Goal: Task Accomplishment & Management: Complete application form

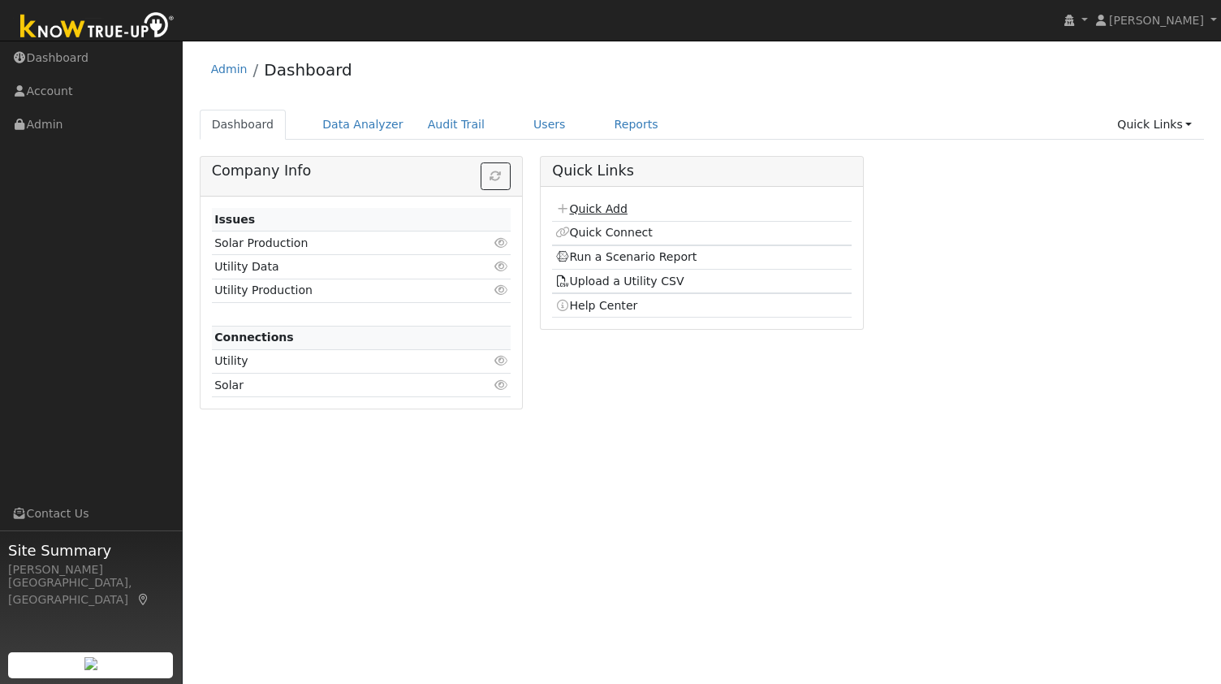
click at [594, 214] on link "Quick Add" at bounding box center [591, 208] width 72 height 13
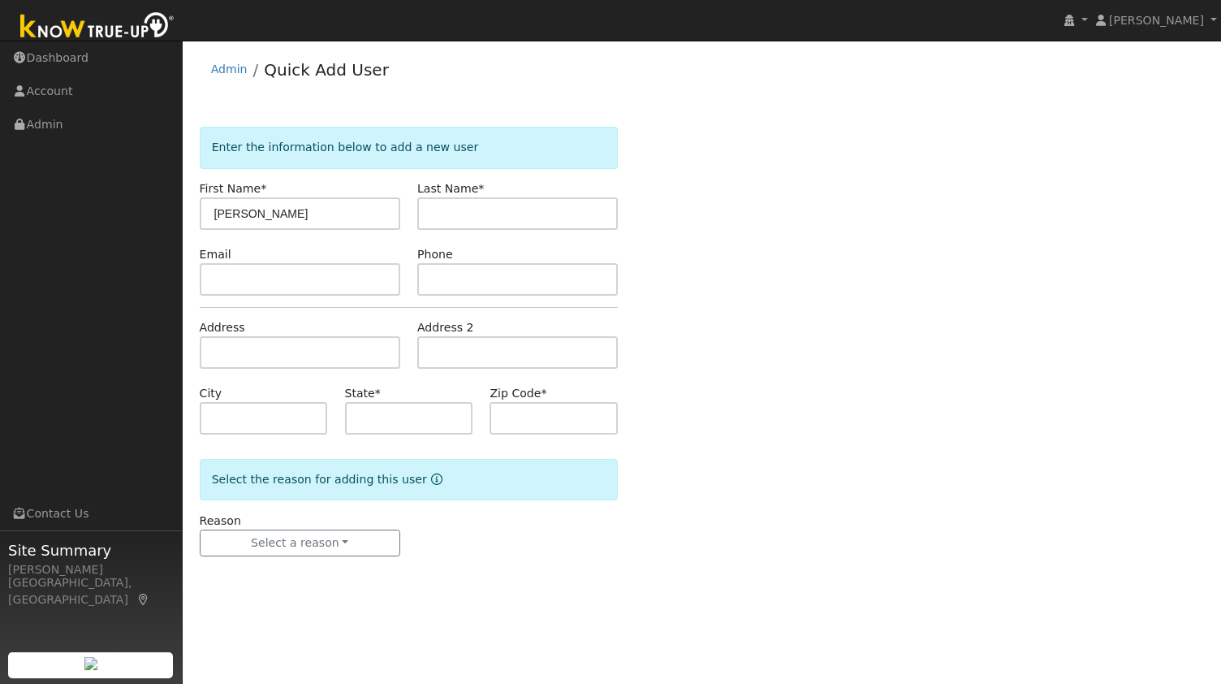
type input "Patti"
paste input "Liberman"
type input "Liberman"
click at [317, 275] on input "text" at bounding box center [300, 279] width 201 height 32
paste input "ruskliber@gmail.com"
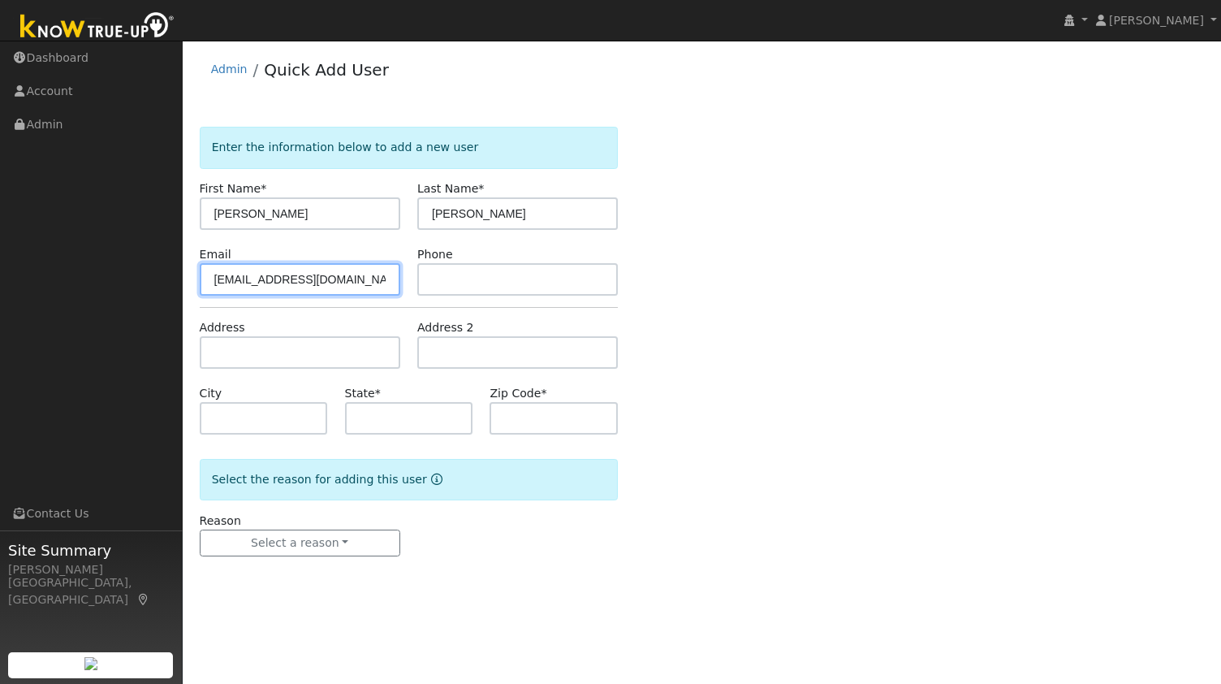
type input "ruskliber@gmail.com"
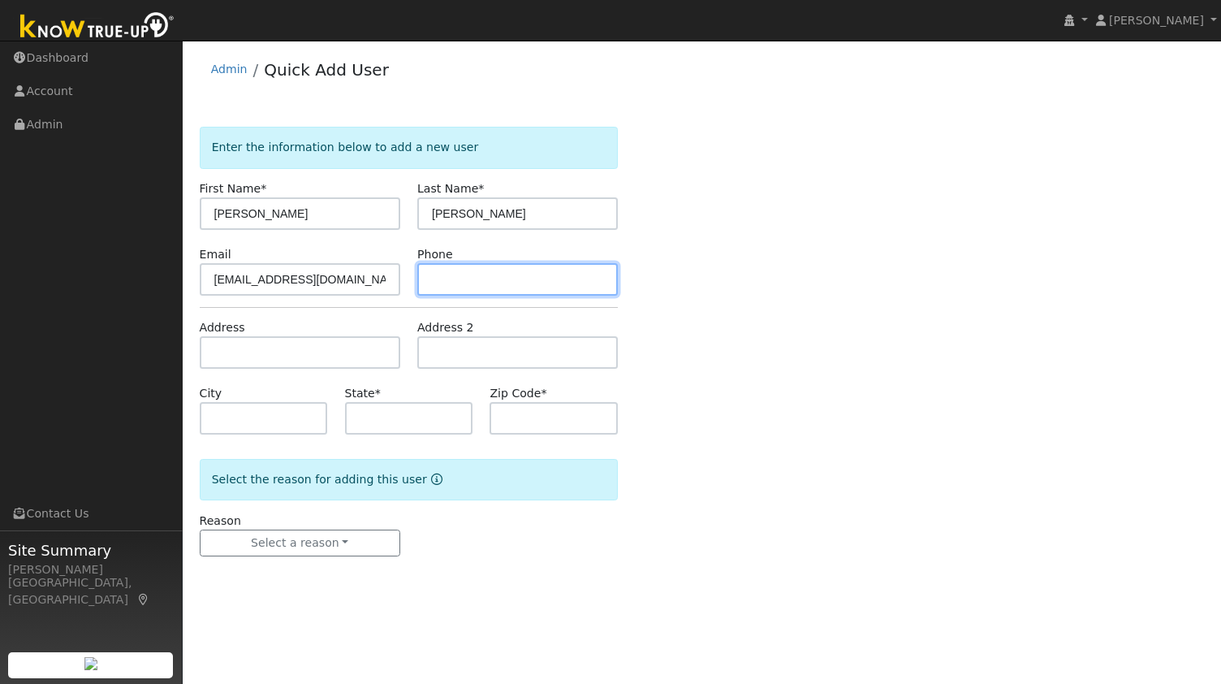
click at [516, 269] on input "text" at bounding box center [517, 279] width 201 height 32
paste input "9252090257"
type input "9252090257"
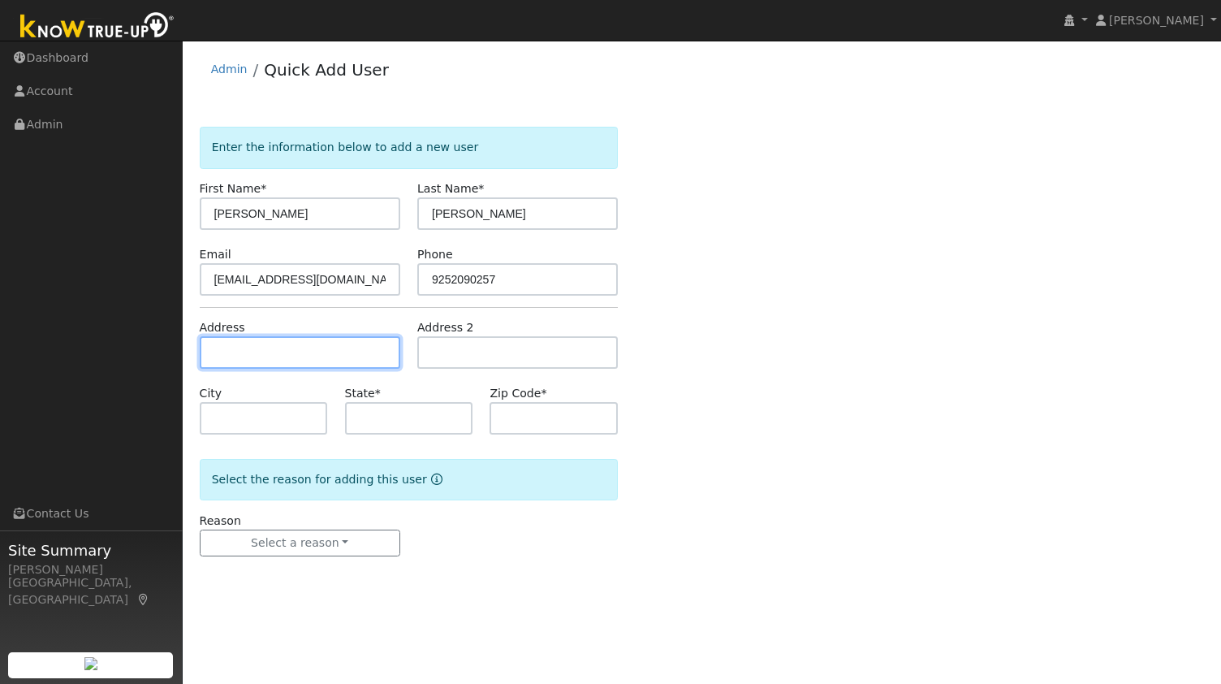
click at [290, 342] on input "text" at bounding box center [300, 352] width 201 height 32
paste input "1111 Sanders Drive, Moraga 94556"
type input "1111 Sanders Drive"
type input "Moraga"
type input "CA"
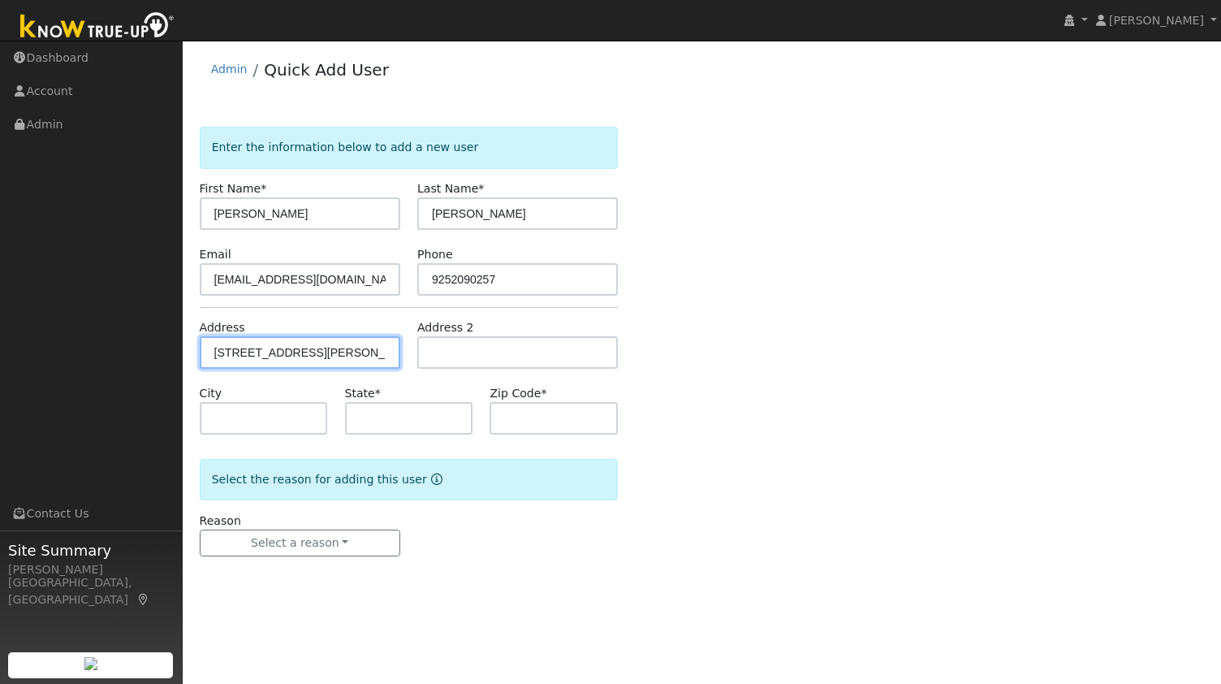
type input "94556"
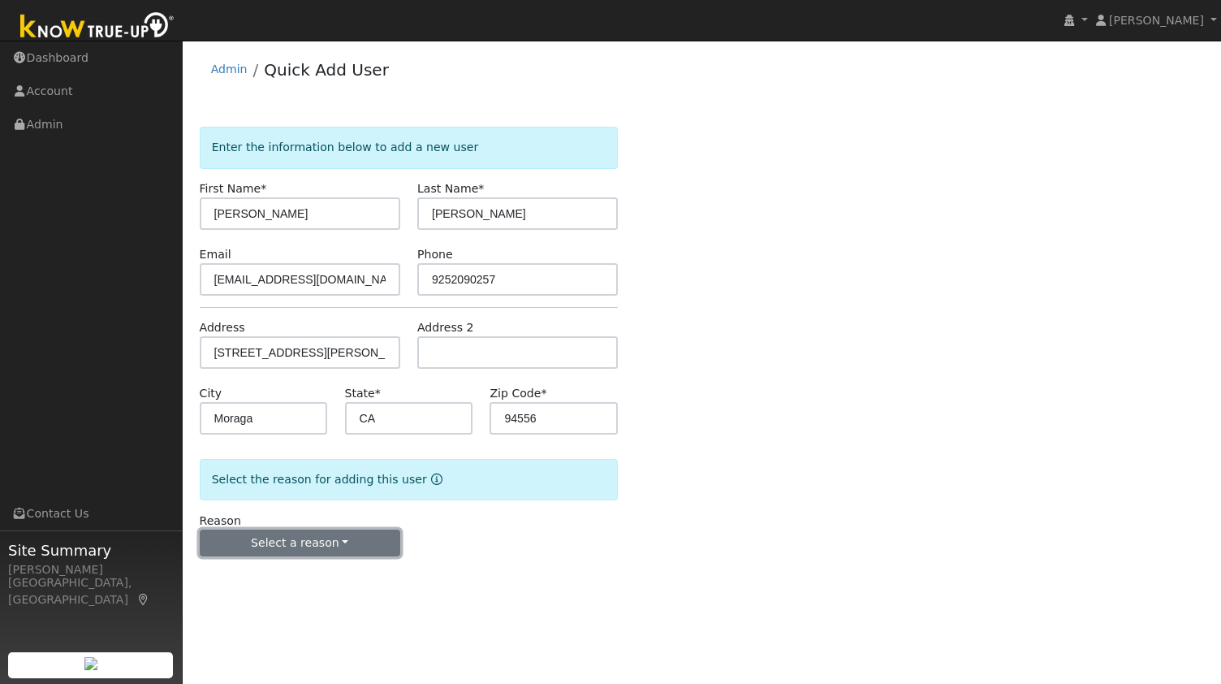
click at [294, 545] on button "Select a reason" at bounding box center [300, 543] width 201 height 28
click at [279, 576] on link "New lead" at bounding box center [290, 575] width 179 height 23
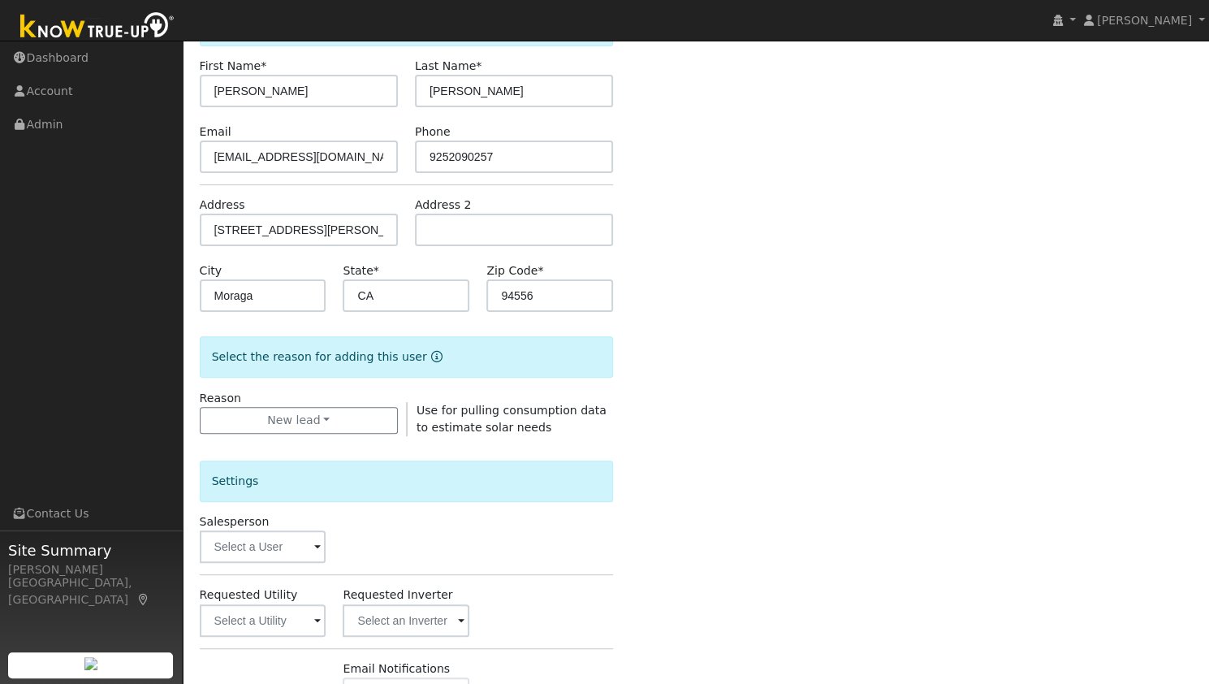
scroll to position [244, 0]
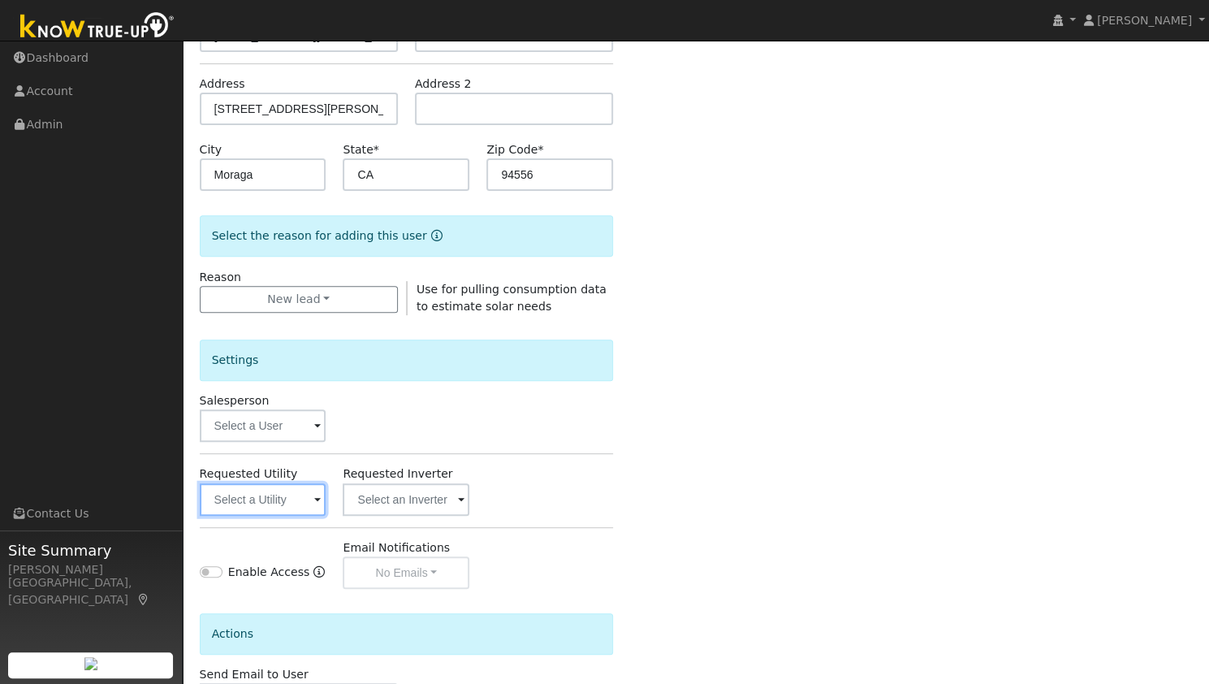
click at [266, 499] on input "text" at bounding box center [263, 499] width 127 height 32
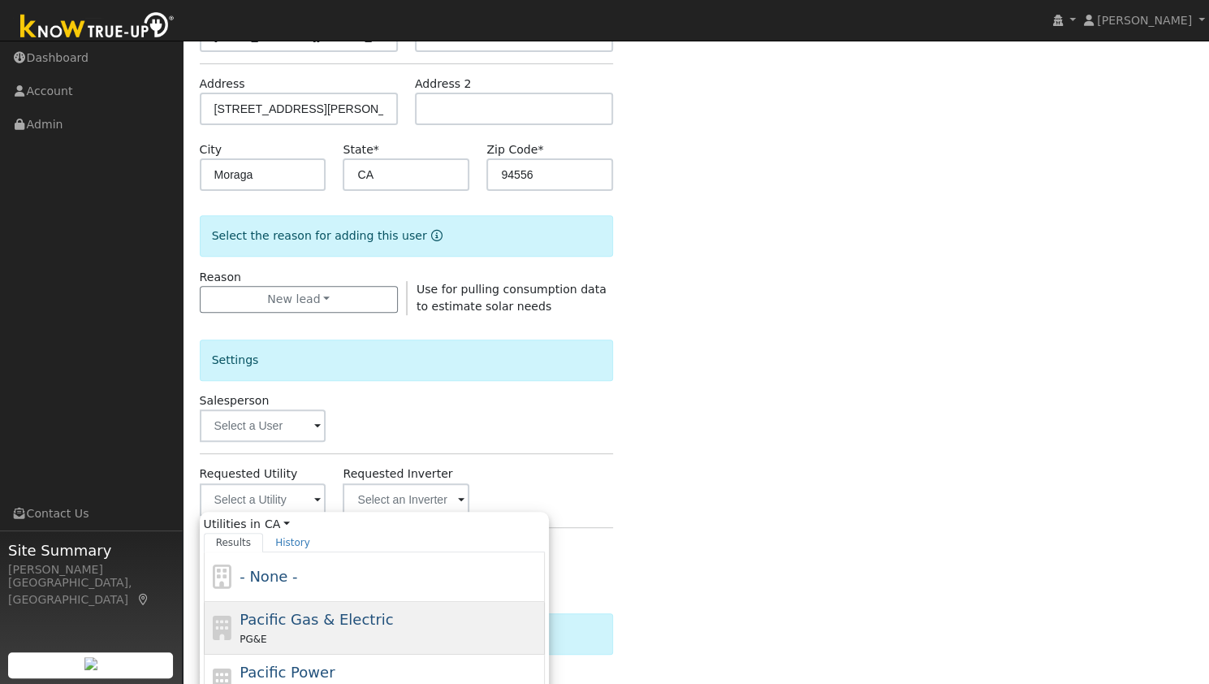
click at [297, 630] on div "PG&E" at bounding box center [390, 638] width 301 height 17
type input "Pacific Gas & Electric"
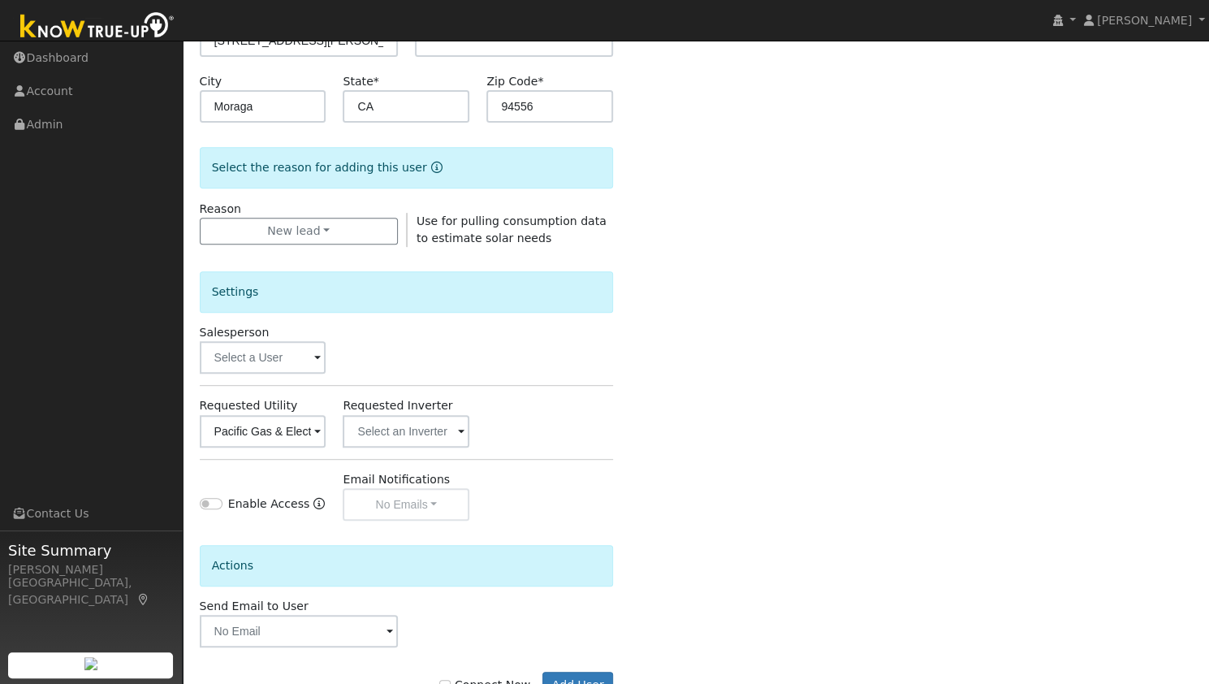
scroll to position [365, 0]
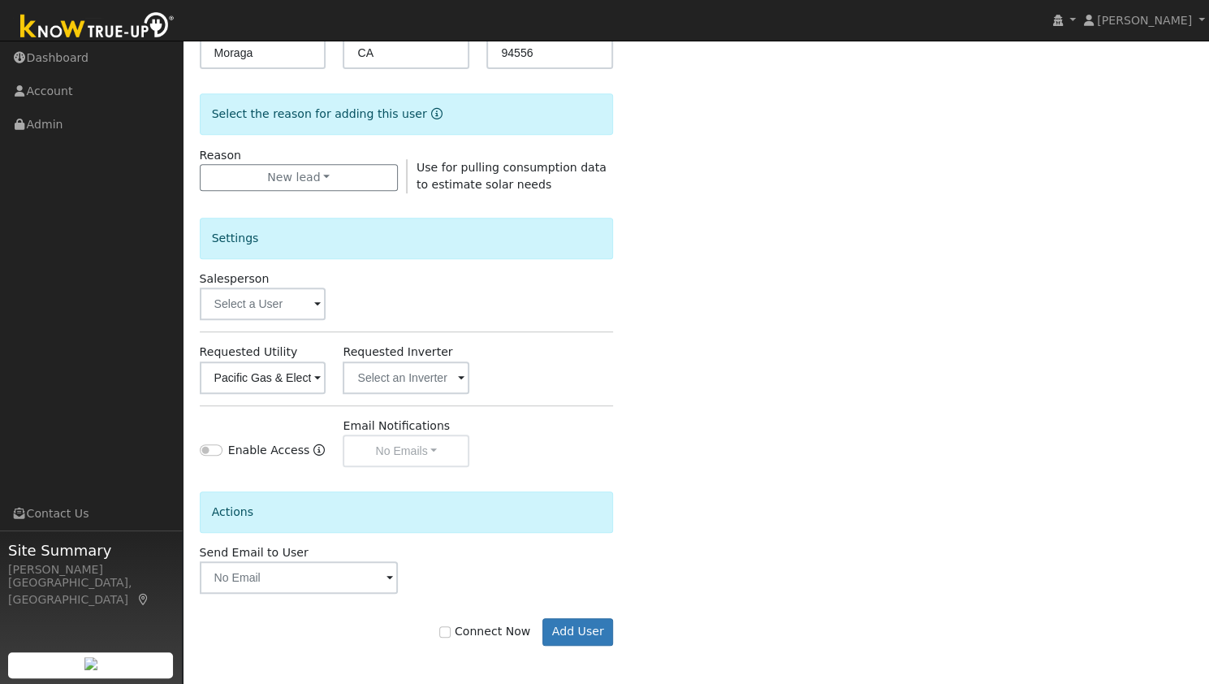
click at [499, 626] on label "Connect Now" at bounding box center [484, 631] width 91 height 17
click at [451, 626] on input "Connect Now" at bounding box center [444, 631] width 11 height 11
checkbox input "true"
click at [560, 629] on button "Add User" at bounding box center [577, 632] width 71 height 28
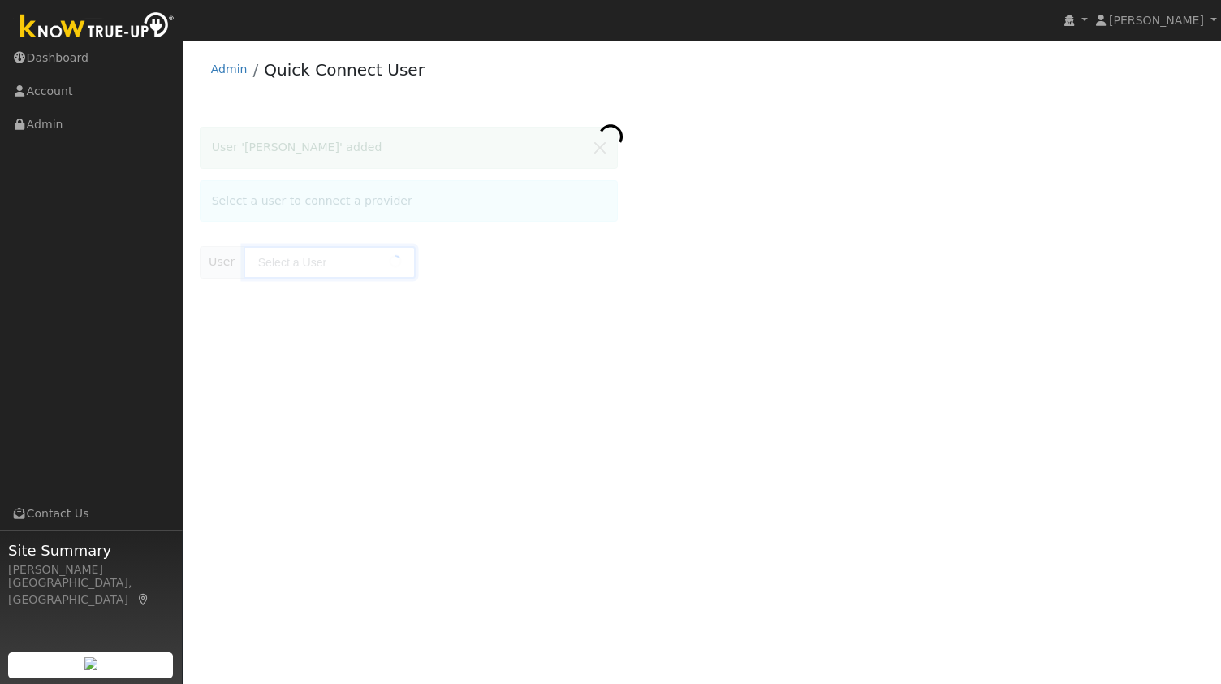
type input "[PERSON_NAME]"
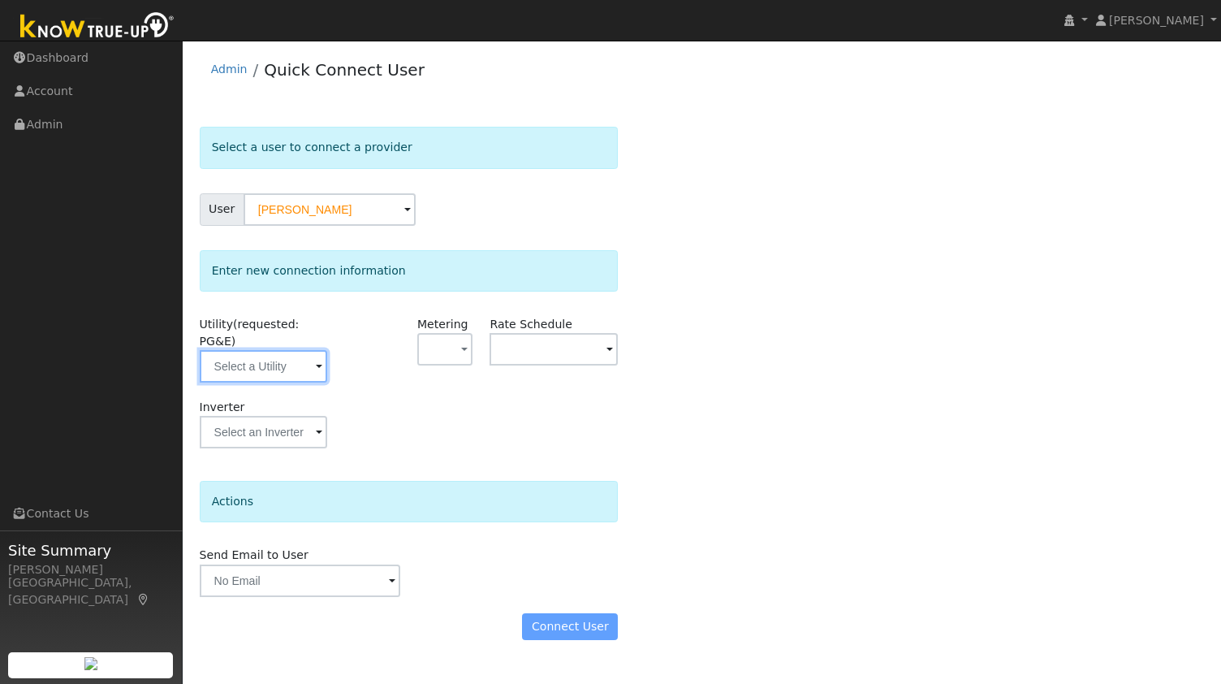
click at [253, 358] on input "text" at bounding box center [264, 366] width 128 height 32
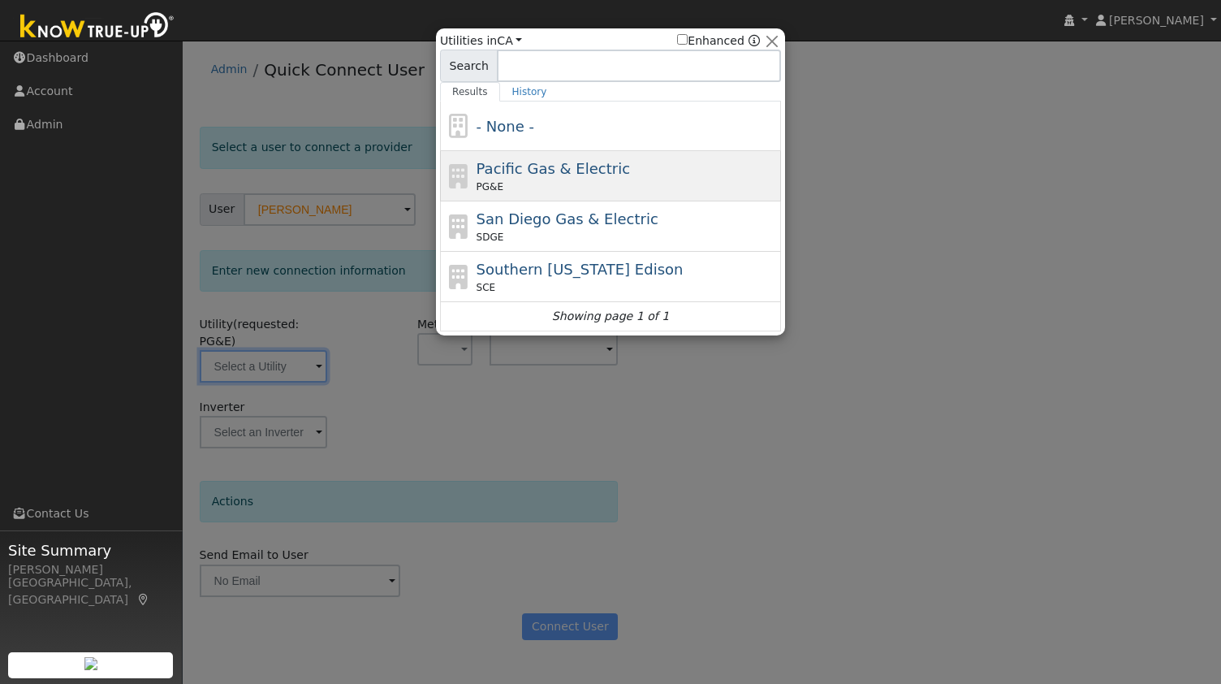
click at [533, 165] on span "Pacific Gas & Electric" at bounding box center [553, 168] width 153 height 17
type input "PG&E"
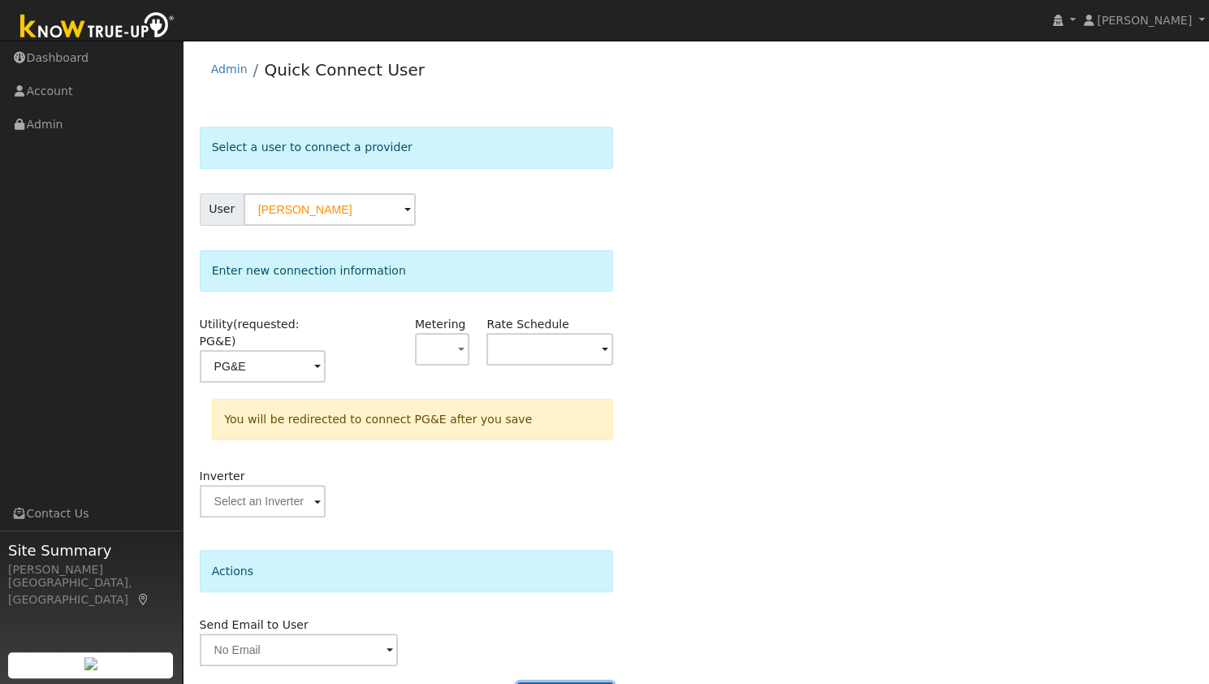
click at [554, 682] on button "Connect User" at bounding box center [565, 696] width 96 height 28
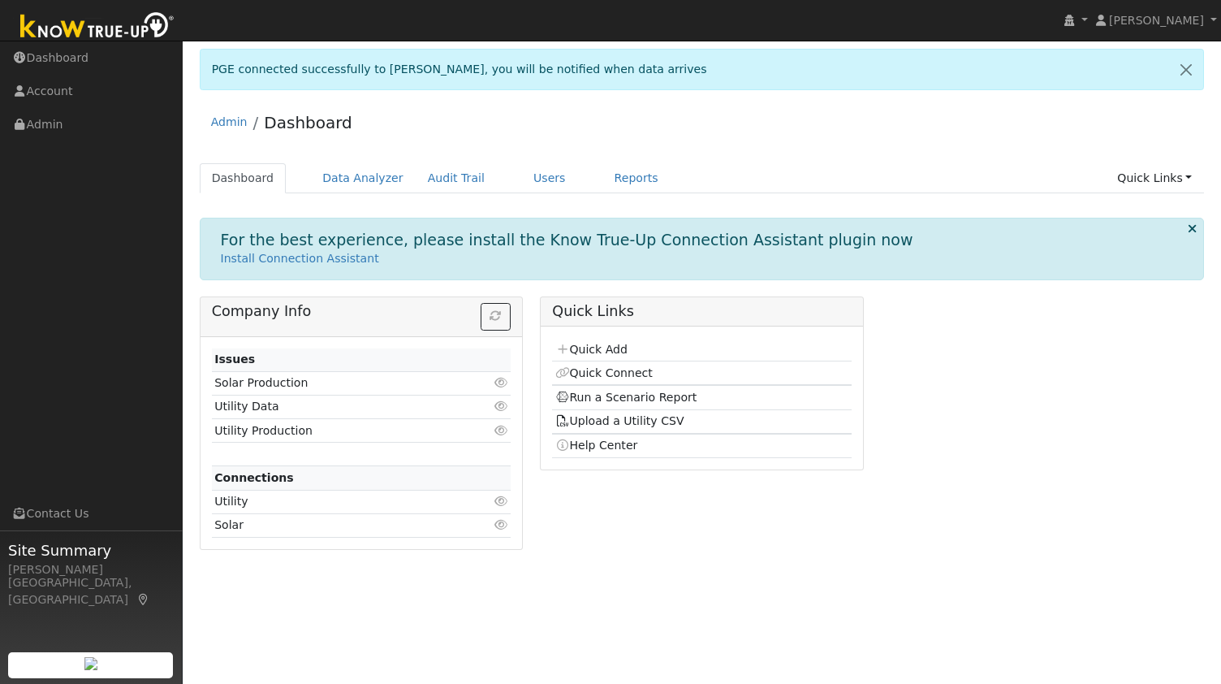
click at [73, 259] on ul "Navigation Dashboard Account Admin Links Contact Us" at bounding box center [91, 383] width 183 height 684
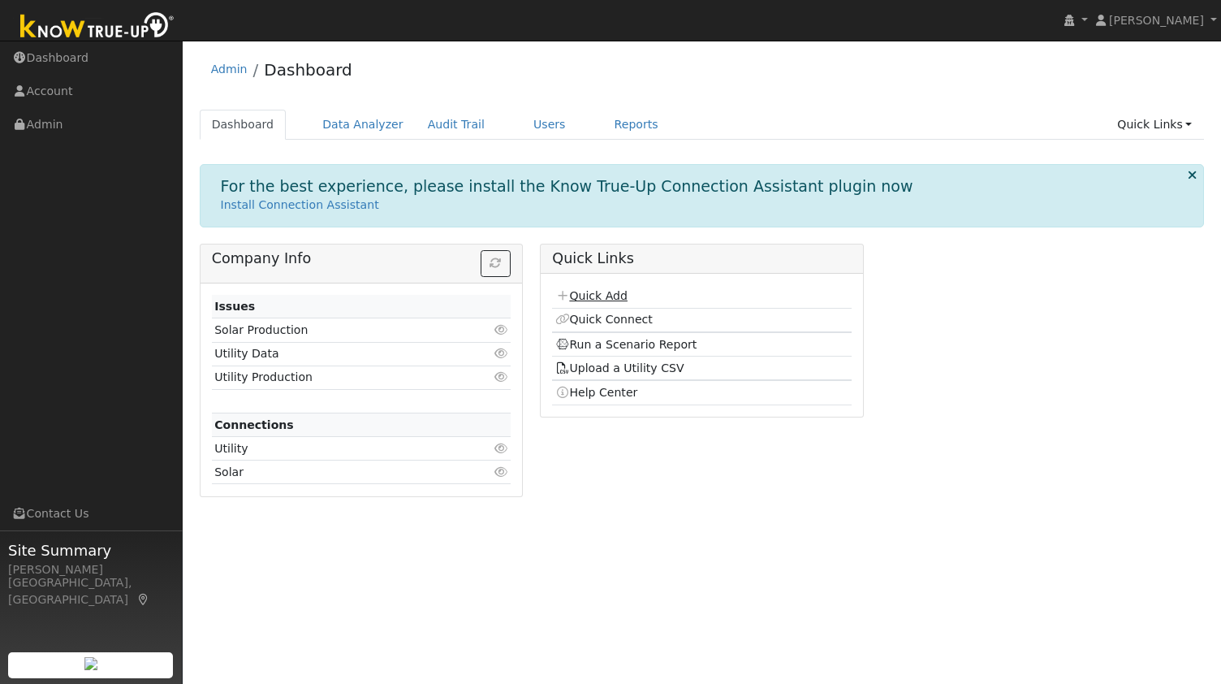
click at [601, 292] on link "Quick Add" at bounding box center [591, 295] width 72 height 13
click at [352, 119] on link "Data Analyzer" at bounding box center [363, 125] width 106 height 30
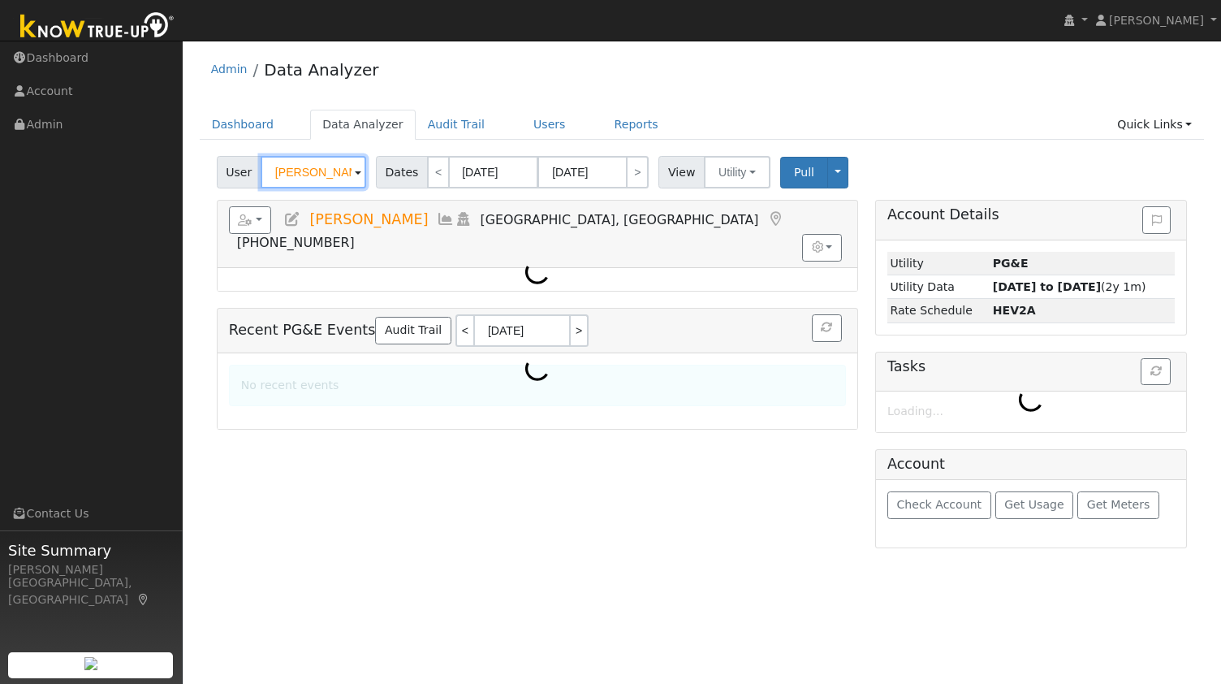
click at [320, 175] on input "[PERSON_NAME]" at bounding box center [314, 172] width 106 height 32
click at [320, 175] on input "Jeanette Santiago" at bounding box center [314, 172] width 106 height 32
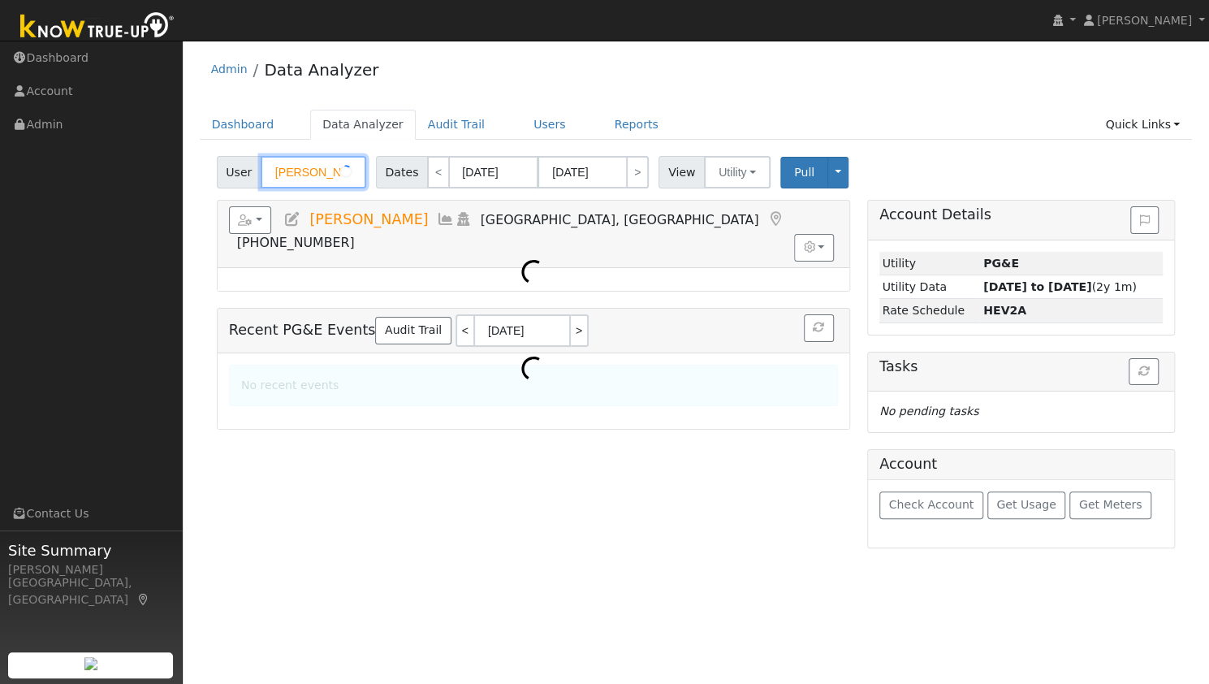
click at [320, 175] on input "Jeanette Santiago" at bounding box center [314, 172] width 106 height 32
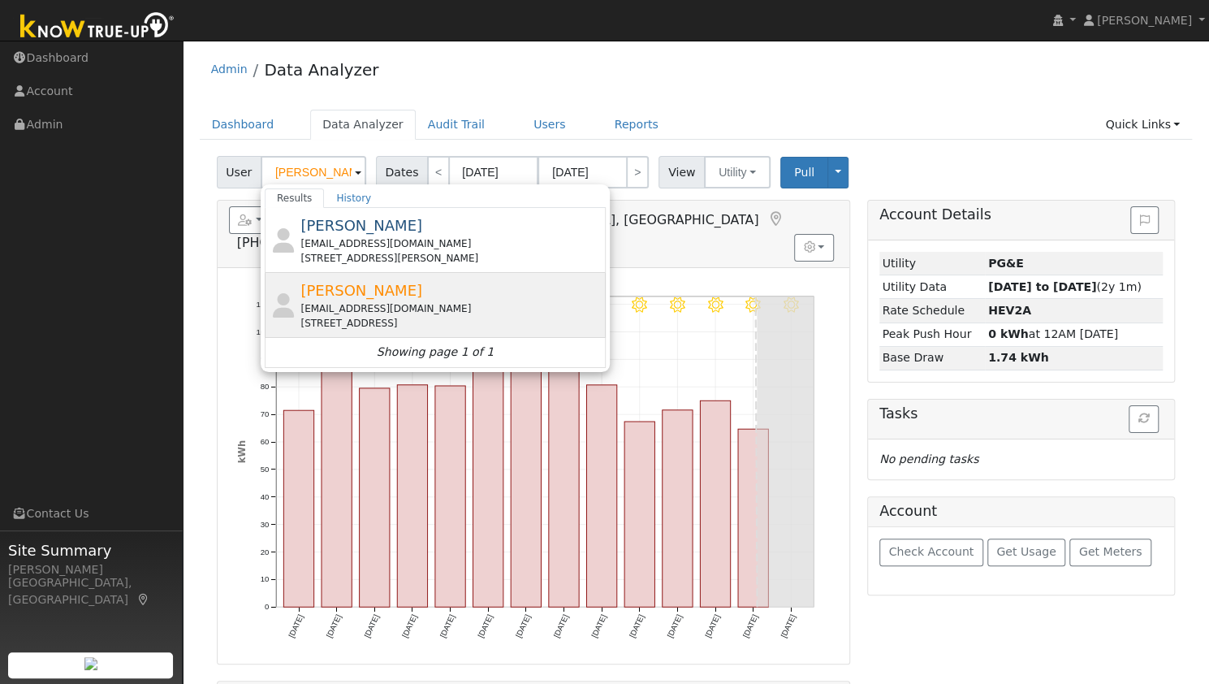
click at [354, 288] on span "Theresa Freitas" at bounding box center [361, 290] width 122 height 17
type input "Theresa Freitas"
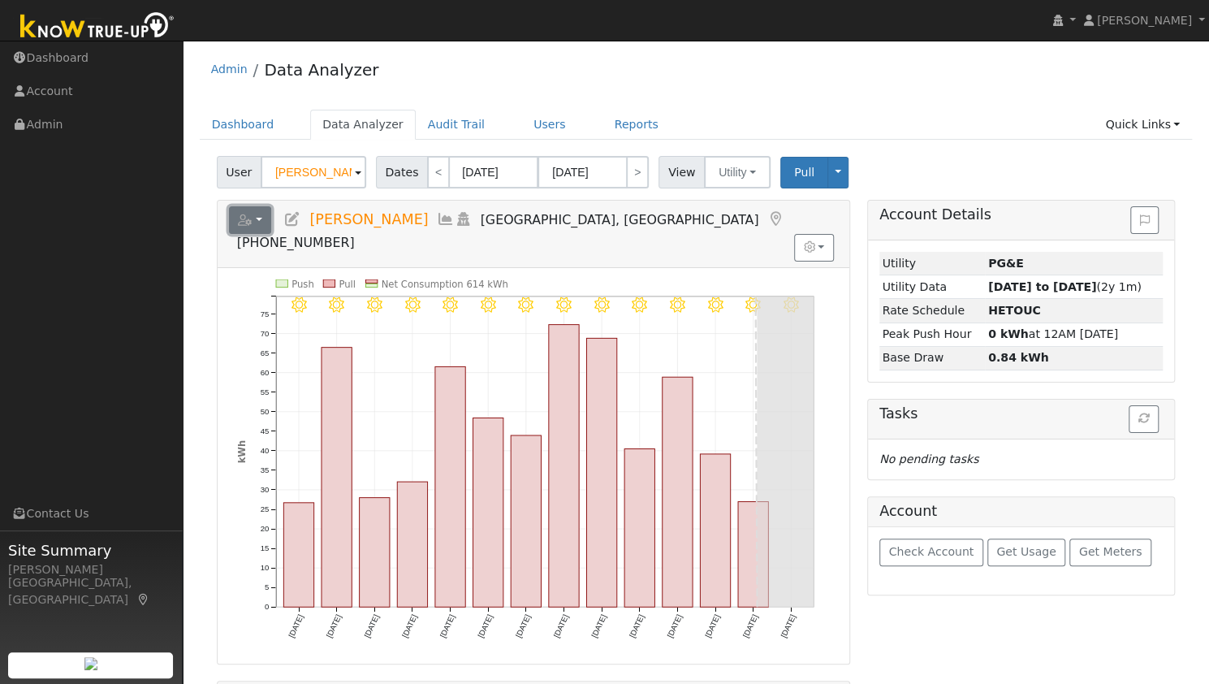
click at [265, 218] on button "button" at bounding box center [250, 220] width 43 height 28
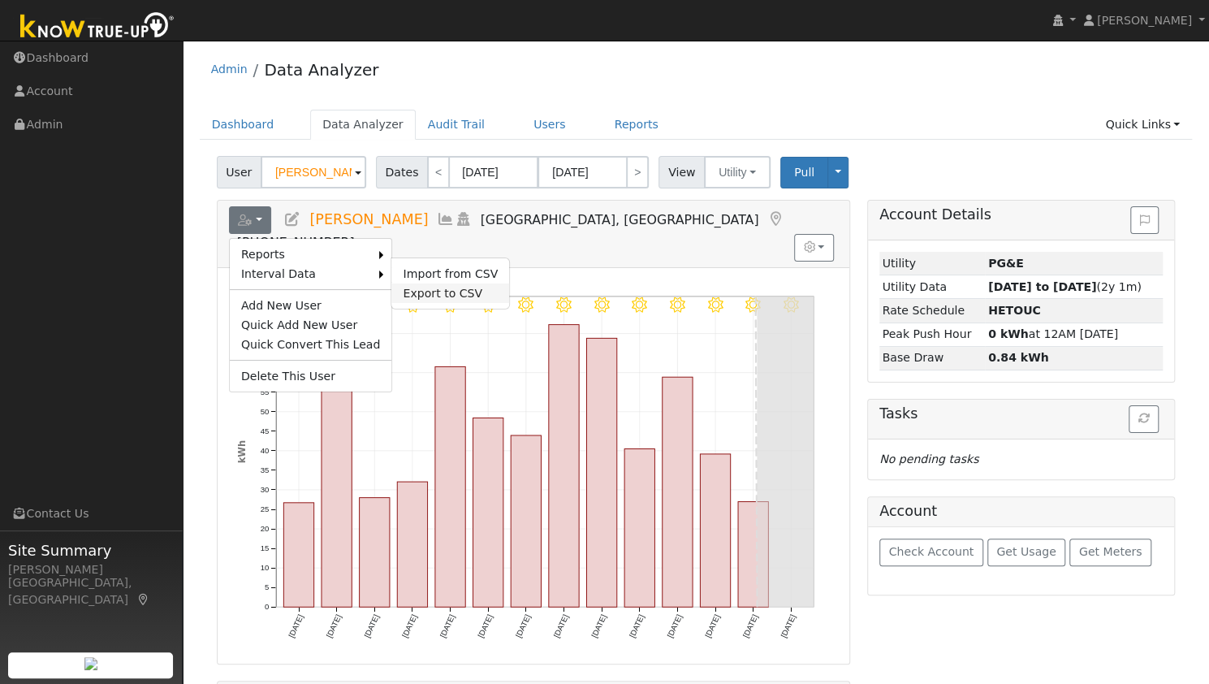
click at [410, 284] on link "Export to CSV" at bounding box center [450, 292] width 118 height 19
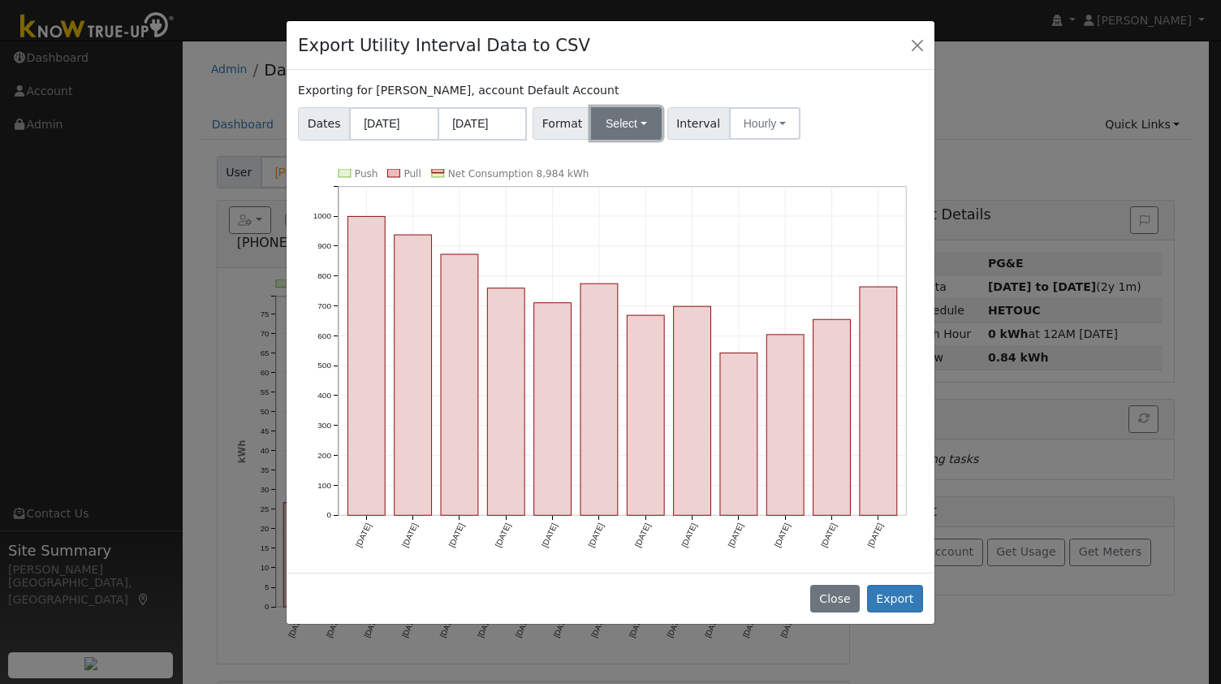
click at [619, 123] on button "Select" at bounding box center [626, 123] width 71 height 32
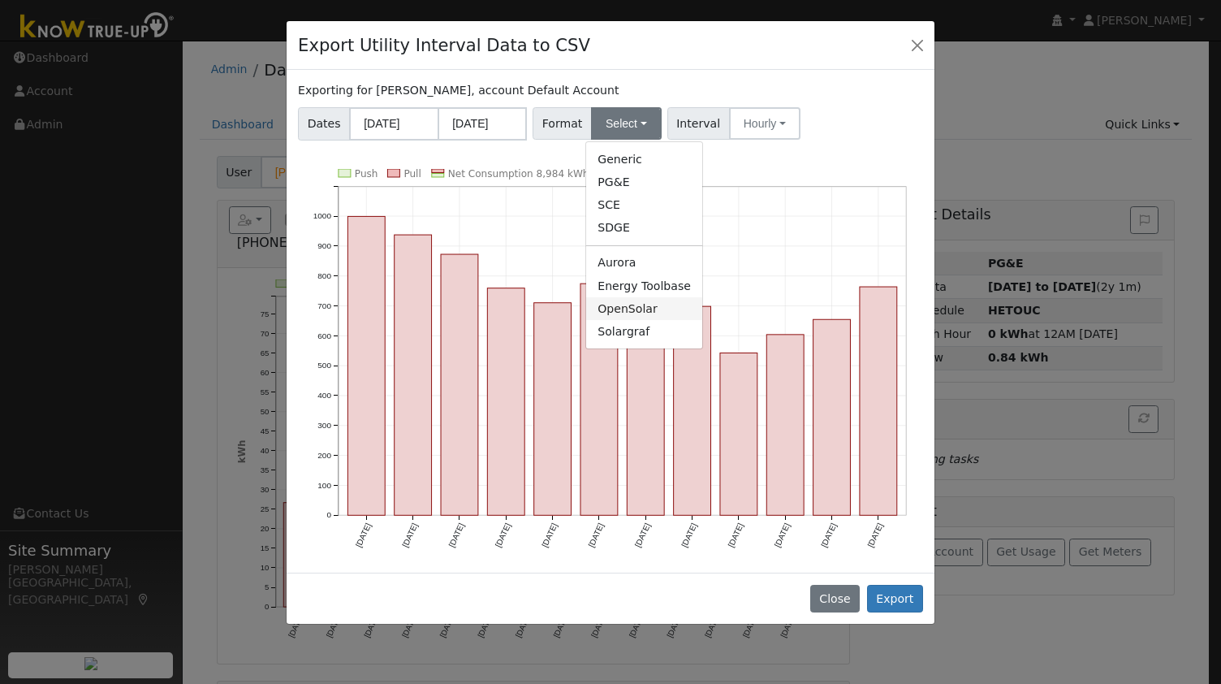
click at [663, 305] on link "OpenSolar" at bounding box center [644, 308] width 116 height 23
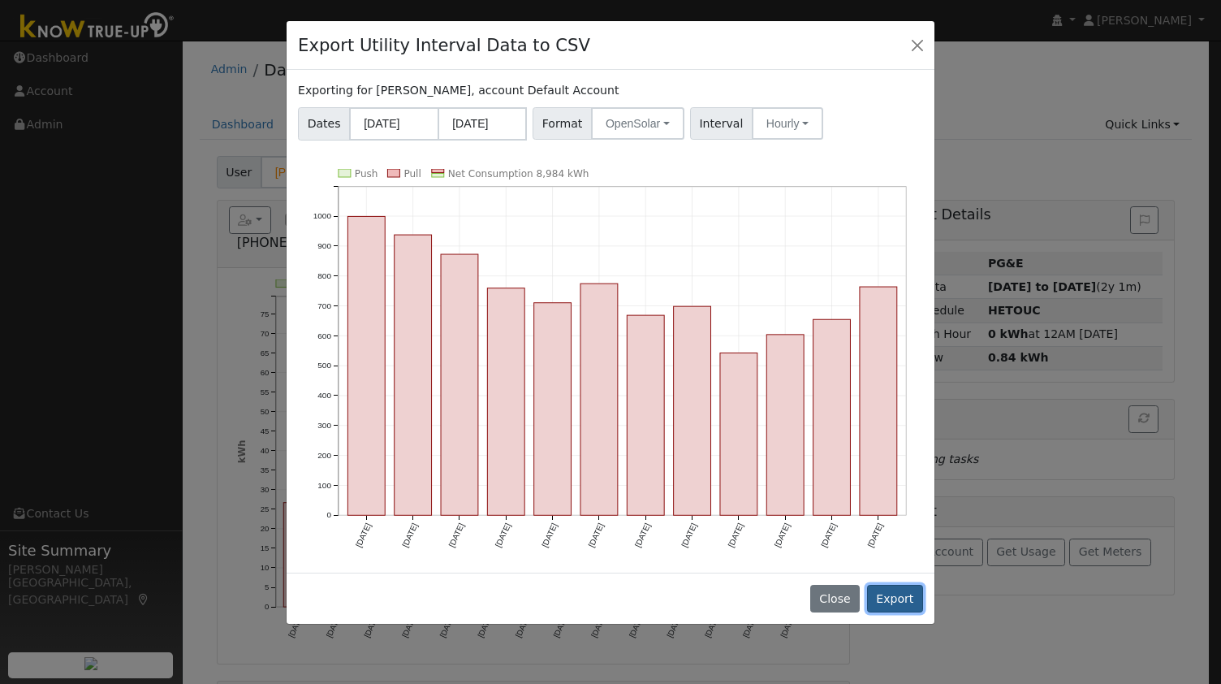
click at [901, 597] on button "Export" at bounding box center [895, 599] width 56 height 28
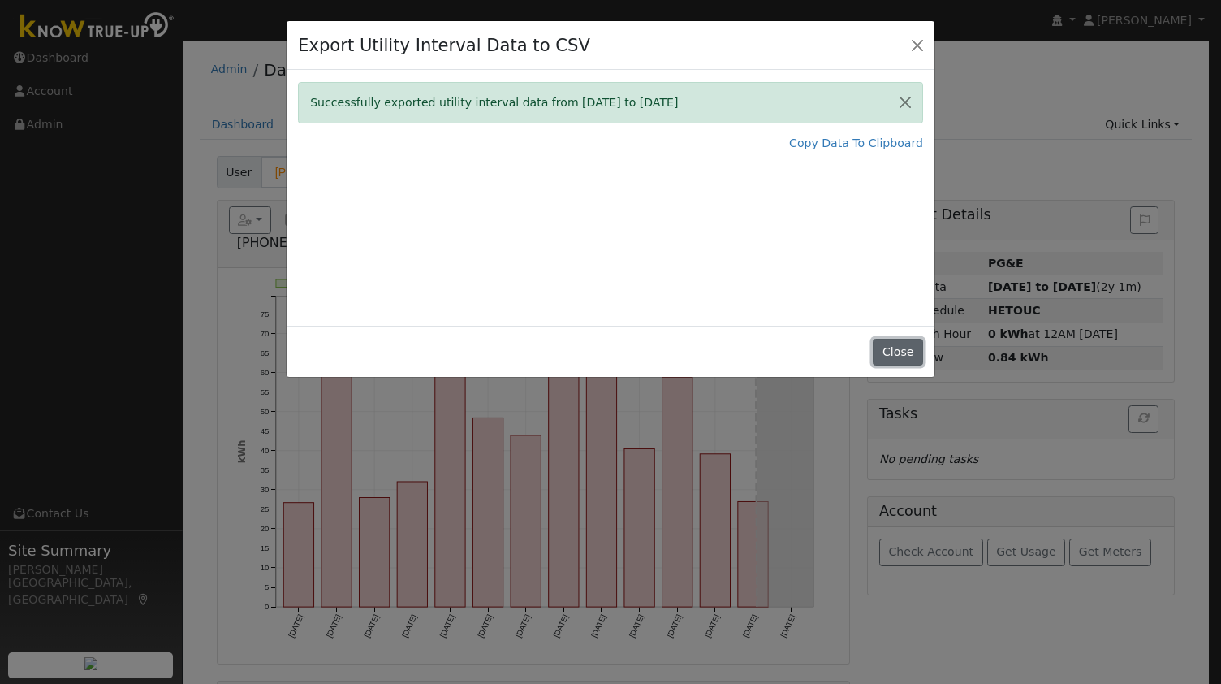
click at [910, 354] on button "Close" at bounding box center [898, 353] width 50 height 28
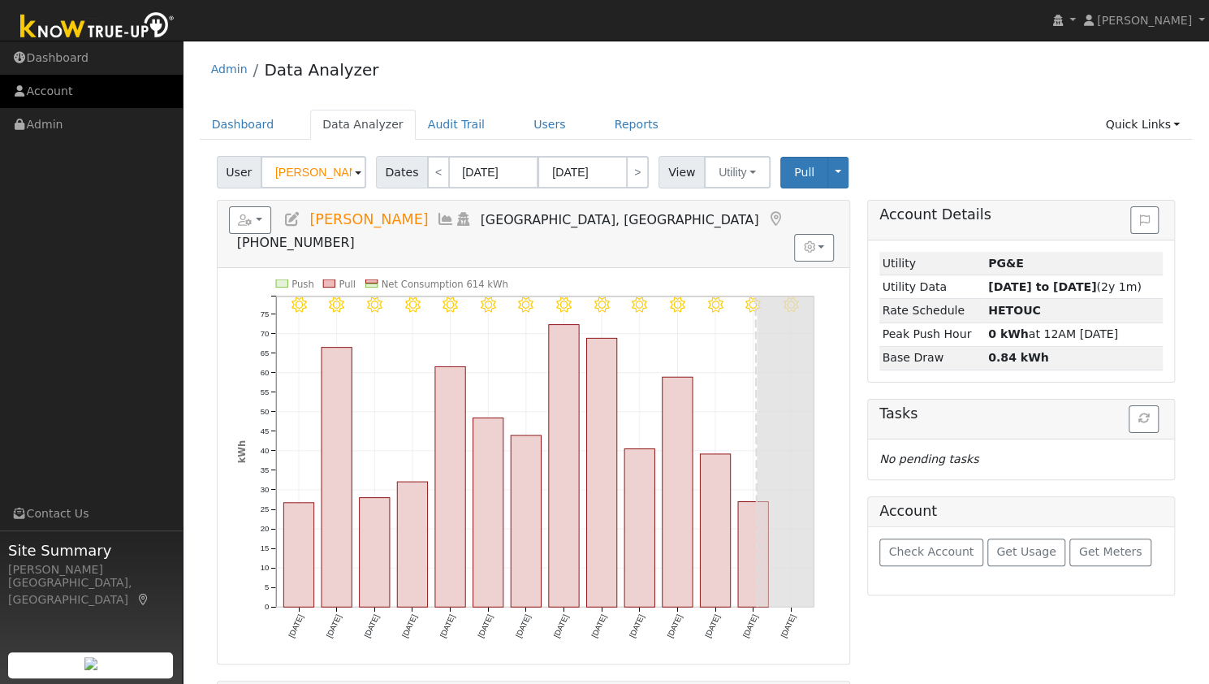
click at [102, 102] on link "Account" at bounding box center [91, 91] width 183 height 33
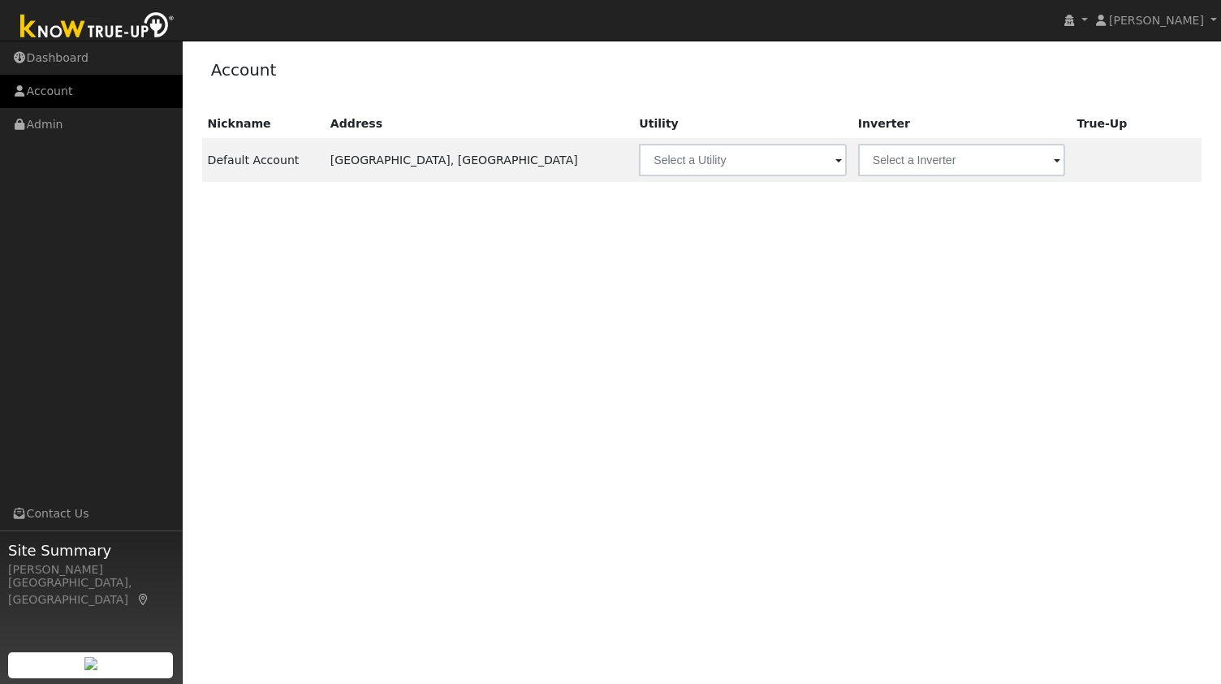
click at [60, 103] on link "Account" at bounding box center [91, 91] width 183 height 33
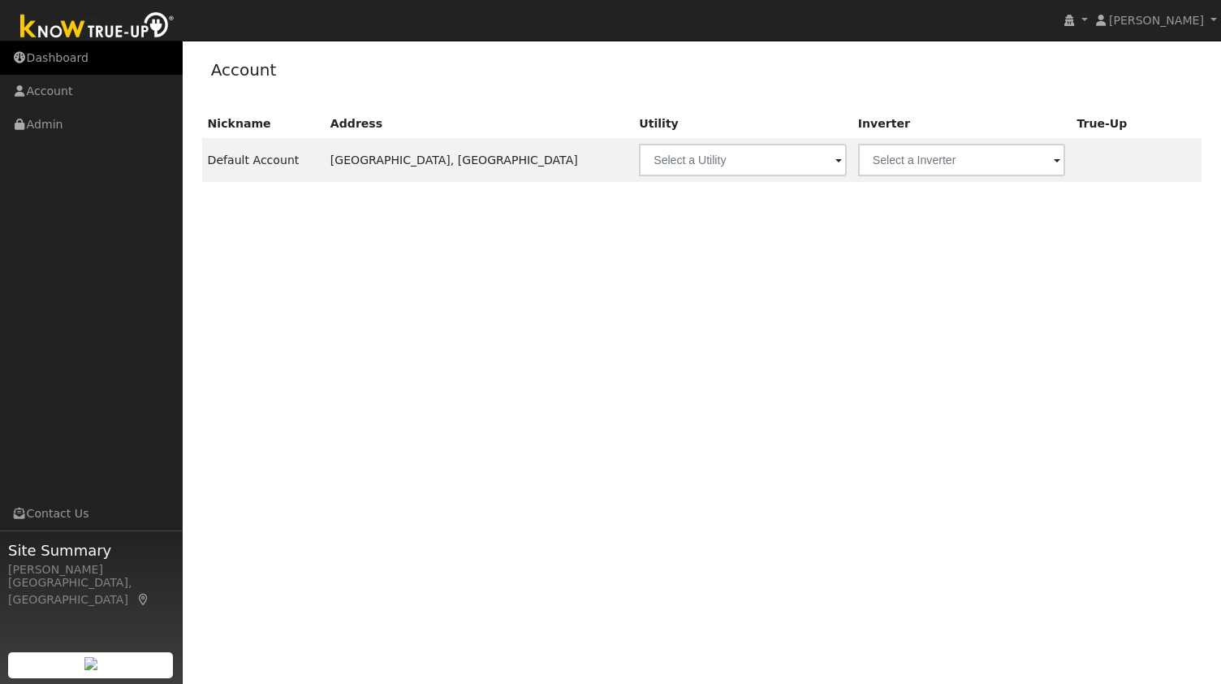
click at [60, 58] on link "Dashboard" at bounding box center [91, 57] width 183 height 33
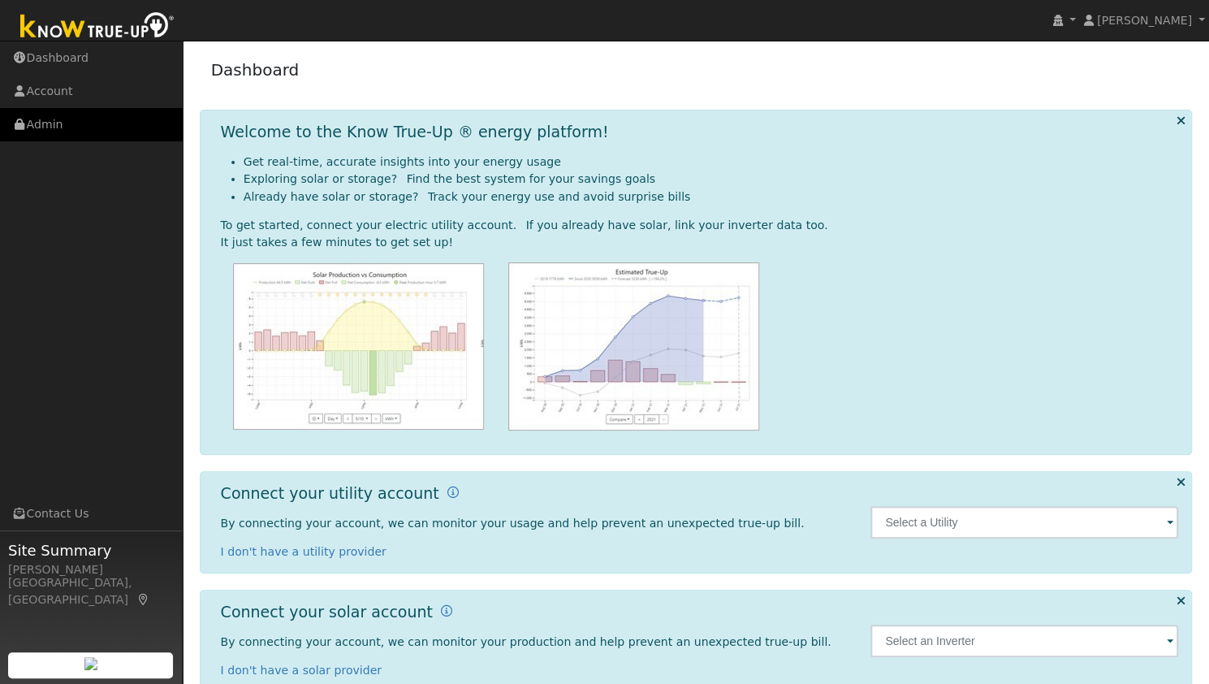
click at [88, 124] on link "Admin" at bounding box center [91, 124] width 183 height 33
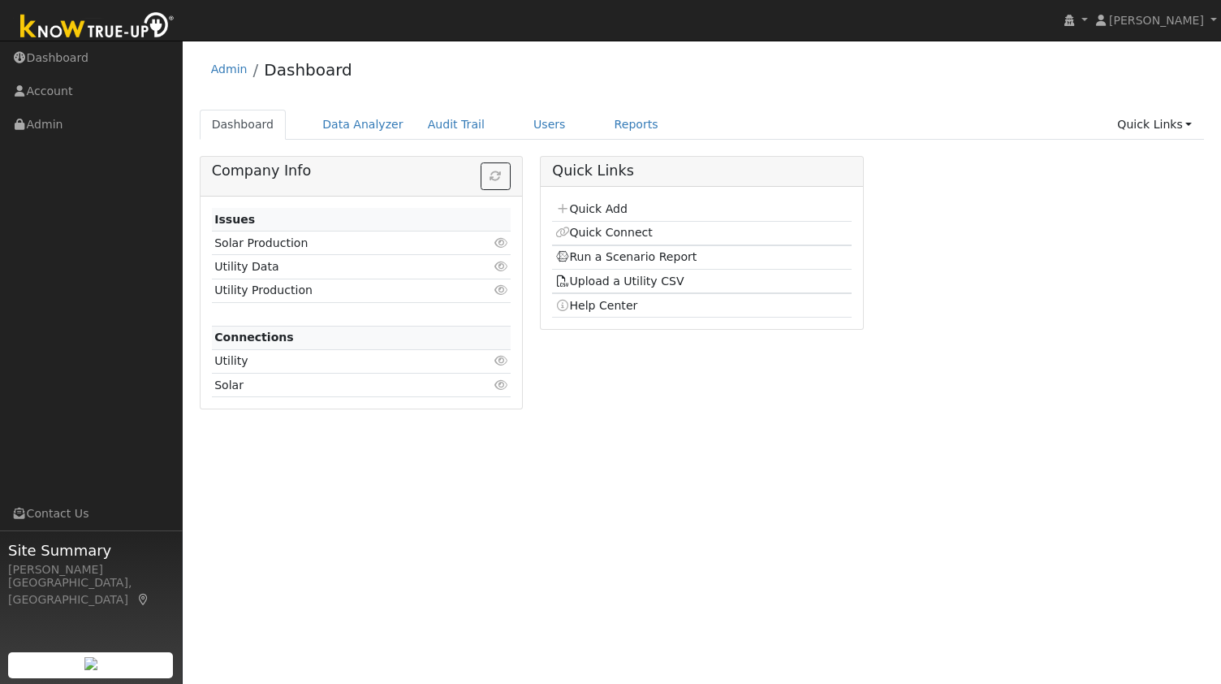
click at [603, 215] on td "Quick Add" at bounding box center [701, 210] width 299 height 24
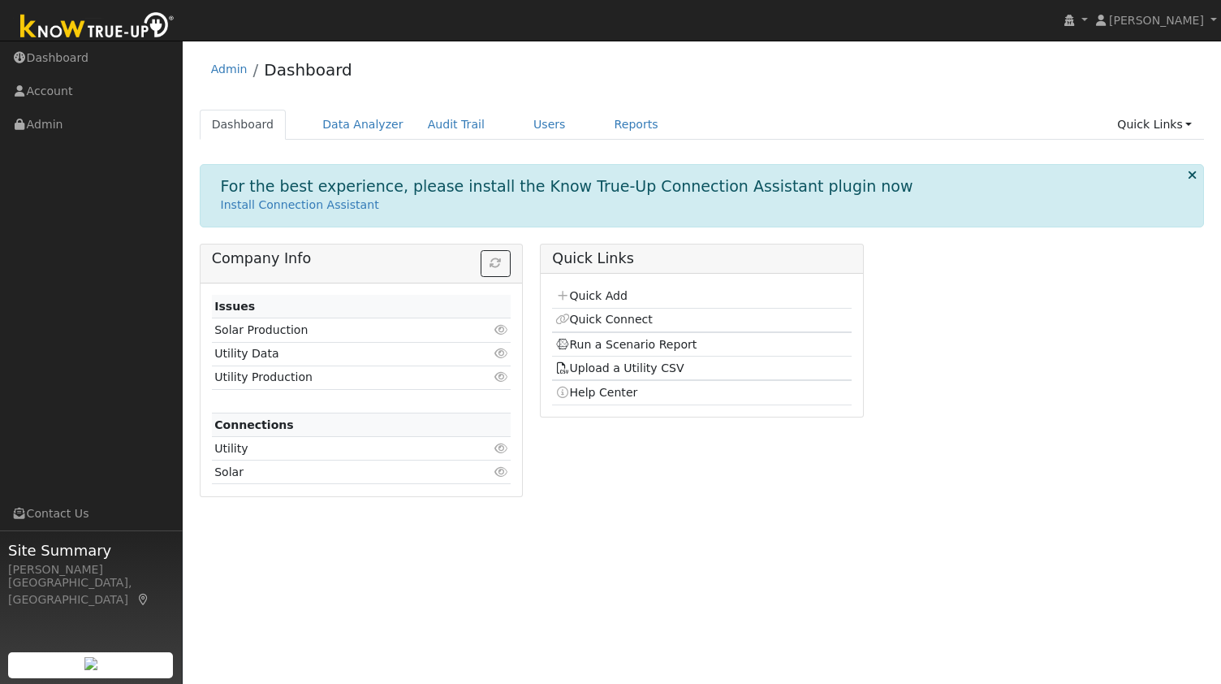
click at [603, 214] on div "For the best experience, please install the Know True-Up Connection Assistant p…" at bounding box center [702, 195] width 1005 height 63
click at [598, 296] on link "Quick Add" at bounding box center [591, 295] width 72 height 13
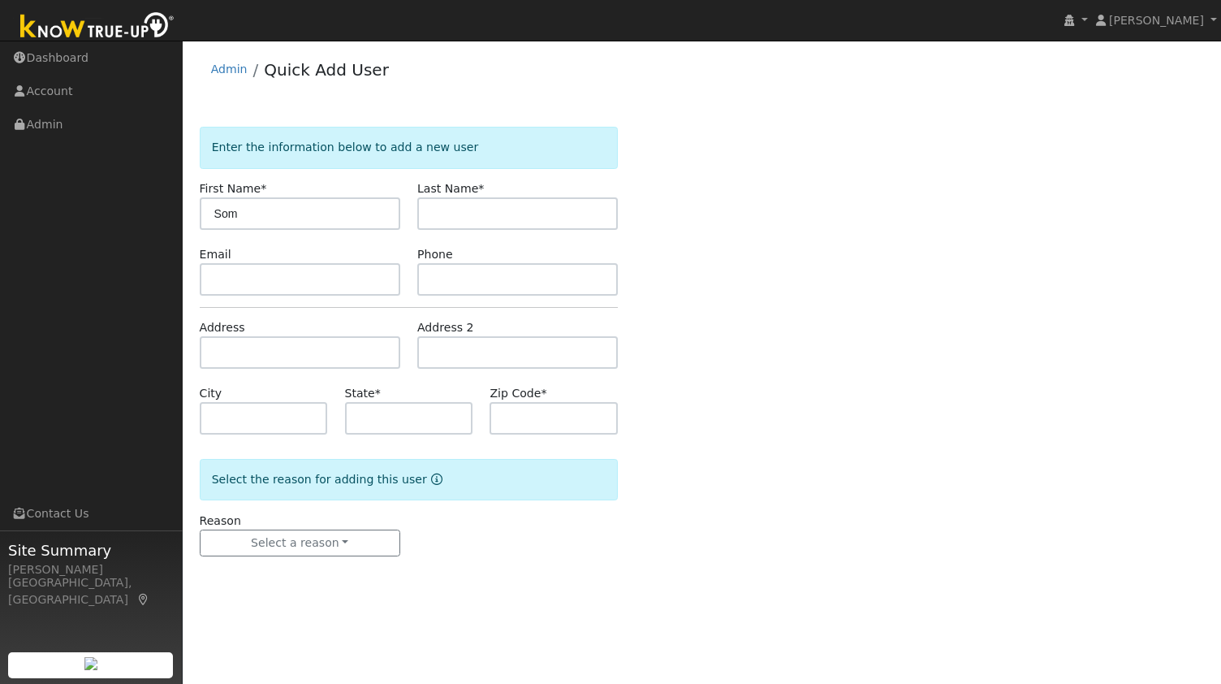
type input "Som"
paste input "[PERSON_NAME]"
type input "[PERSON_NAME]"
click at [312, 283] on input "text" at bounding box center [300, 279] width 201 height 32
paste input "[EMAIL_ADDRESS][PERSON_NAME][DOMAIN_NAME]"
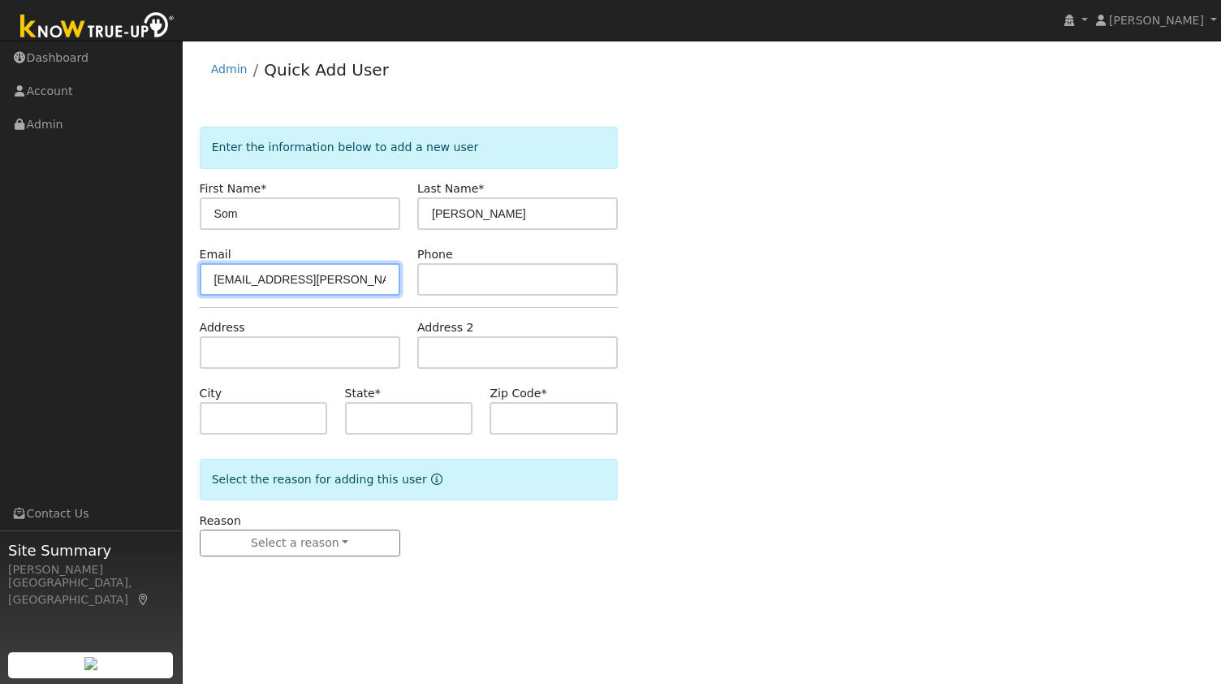
type input "[EMAIL_ADDRESS][PERSON_NAME][DOMAIN_NAME]"
click at [482, 300] on form "Enter the information below to add a new user First Name * Som Last Name * Bane…" at bounding box center [409, 358] width 419 height 462
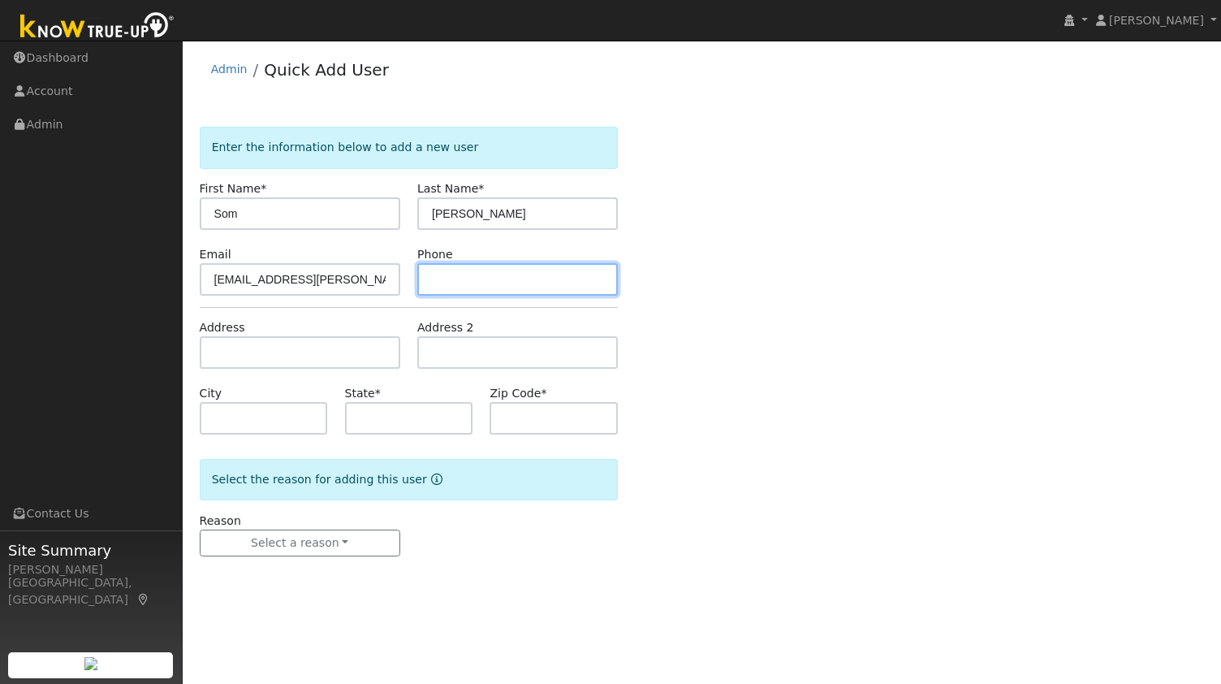
click at [473, 274] on input "text" at bounding box center [517, 279] width 201 height 32
paste input "9253534639"
type input "9253534639"
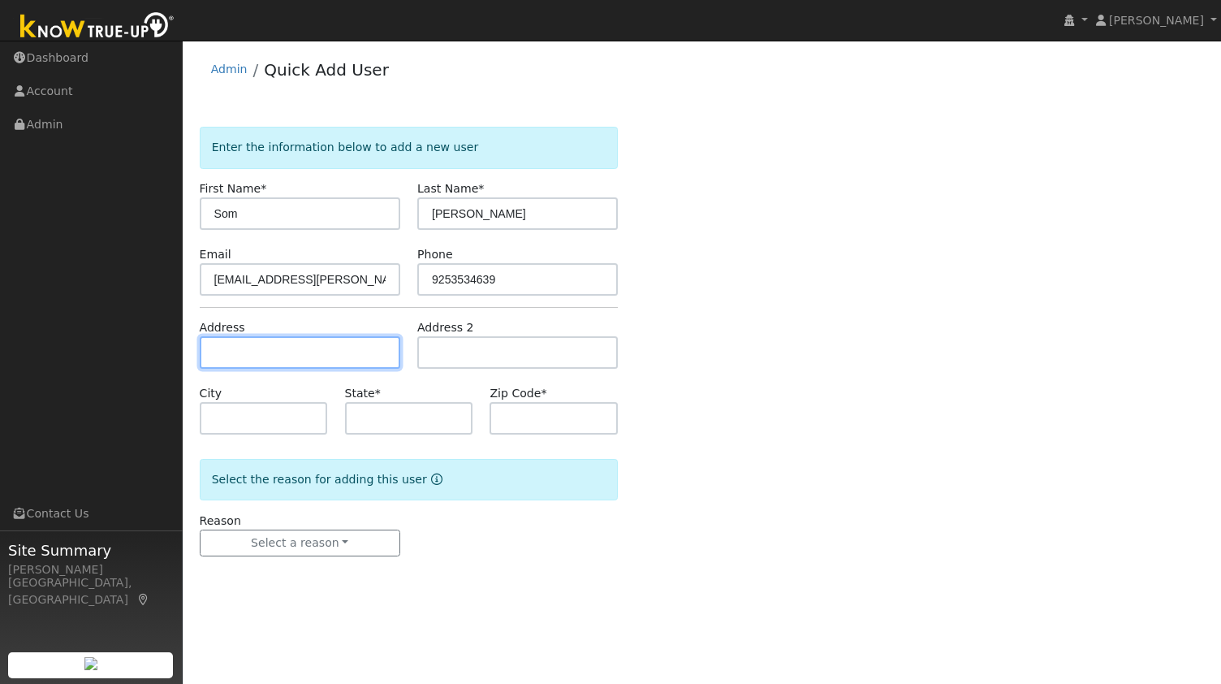
click at [383, 339] on input "text" at bounding box center [300, 352] width 201 height 32
paste input "9253534639"
type input "9"
paste input "1488 Cortez Ct, Walnut Creek 94598"
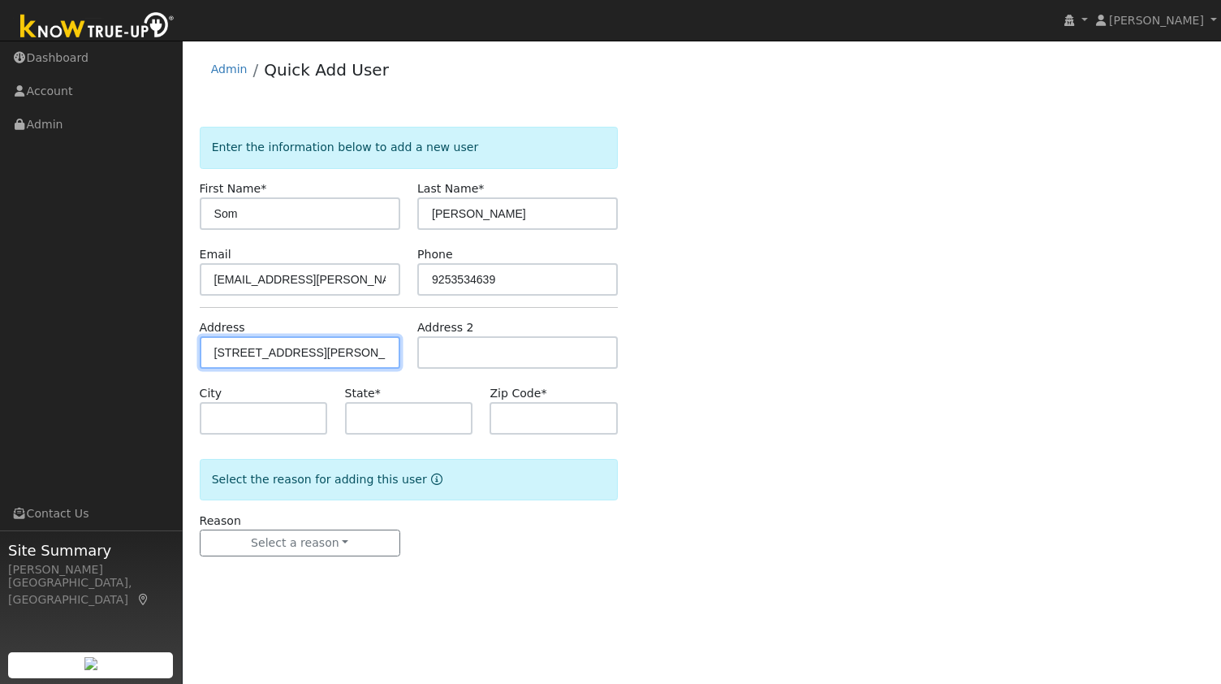
type input "1488 Cortez Court"
type input "Walnut Creek"
type input "CA"
type input "94598"
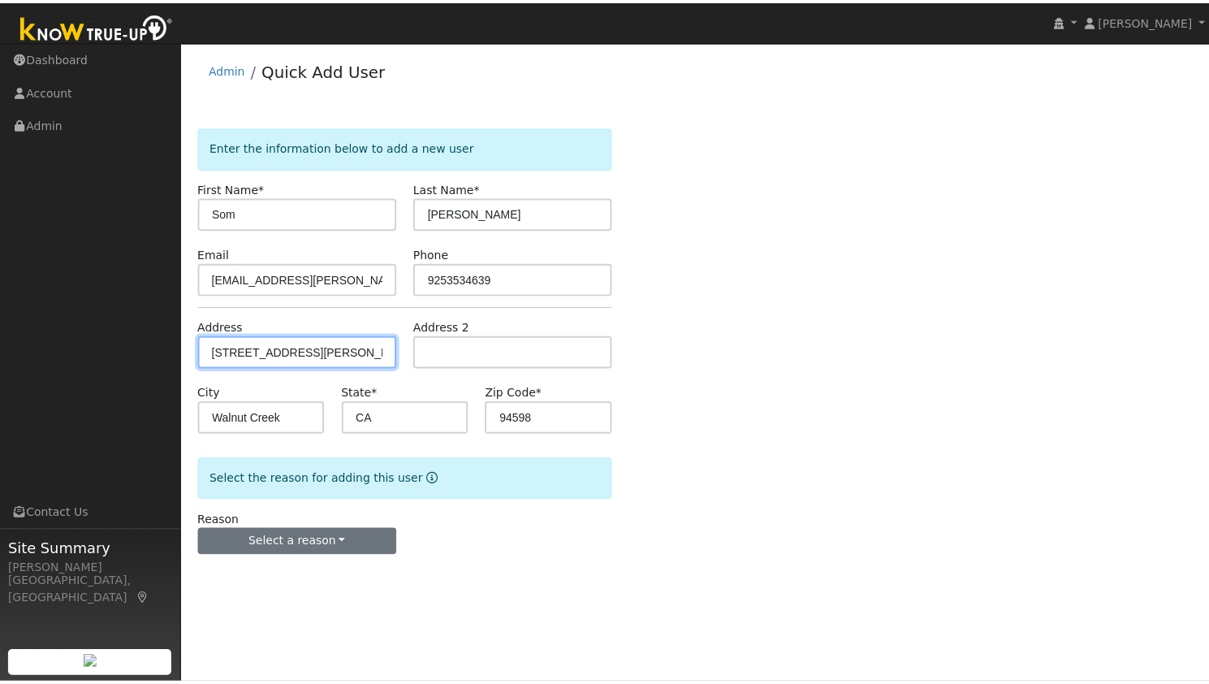
scroll to position [0, 0]
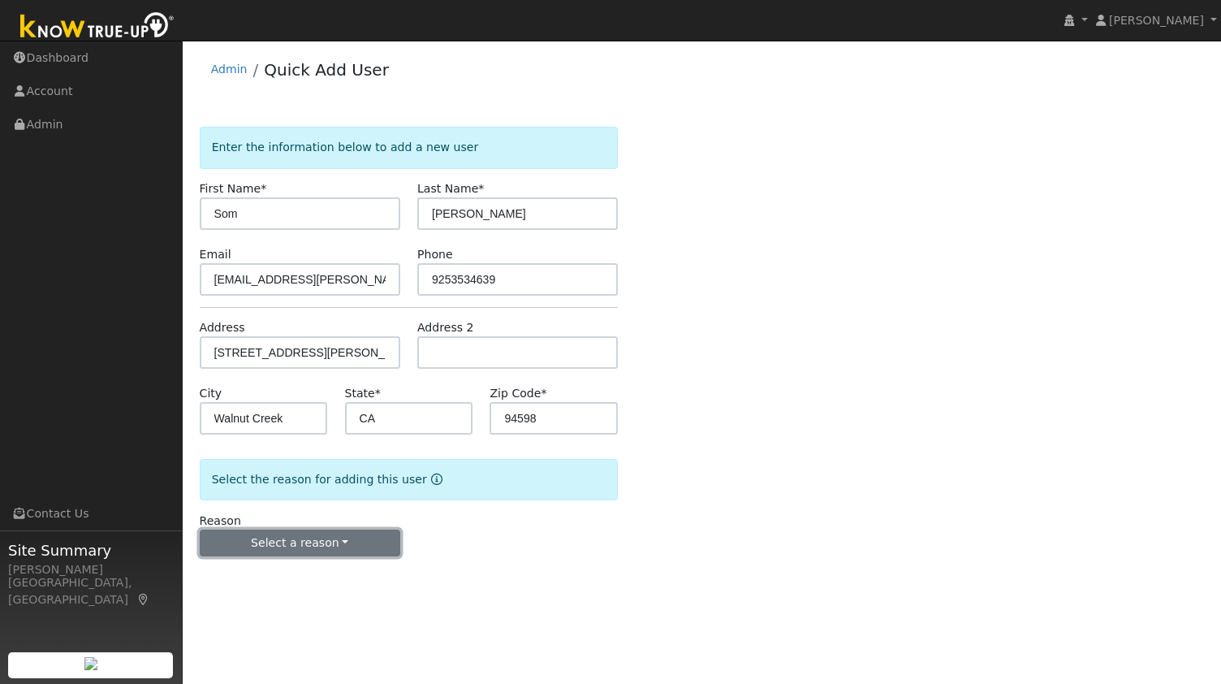
click at [313, 540] on button "Select a reason" at bounding box center [300, 543] width 201 height 28
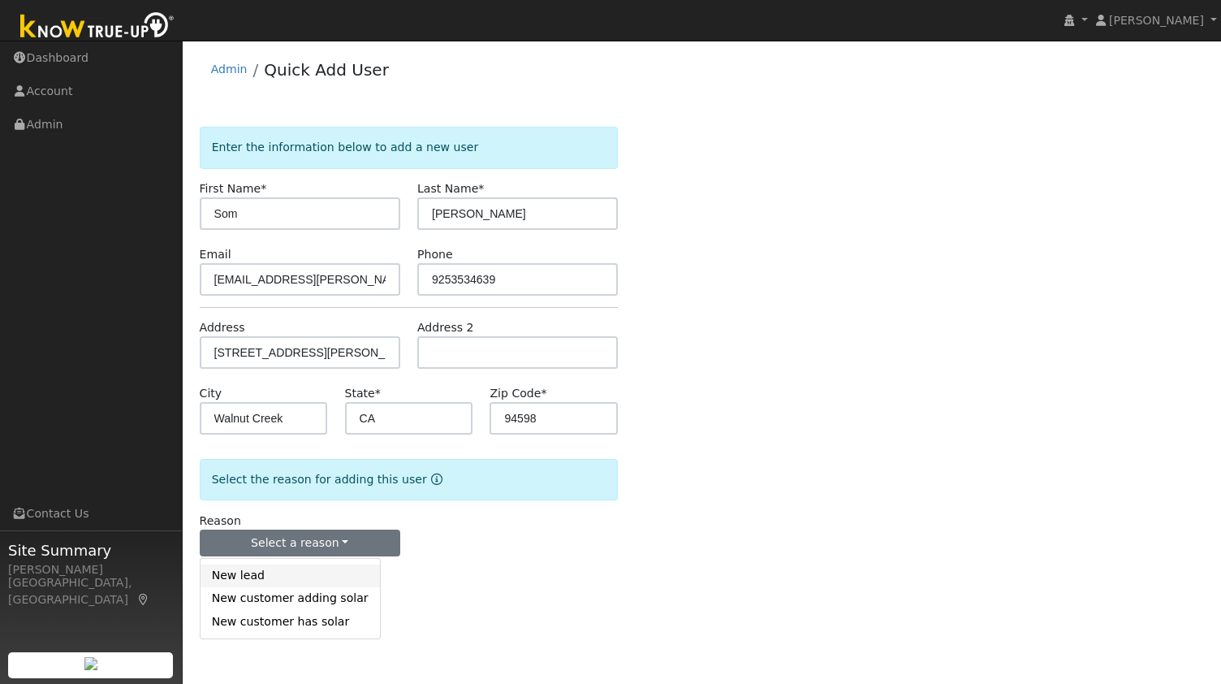
click at [295, 570] on link "New lead" at bounding box center [290, 575] width 179 height 23
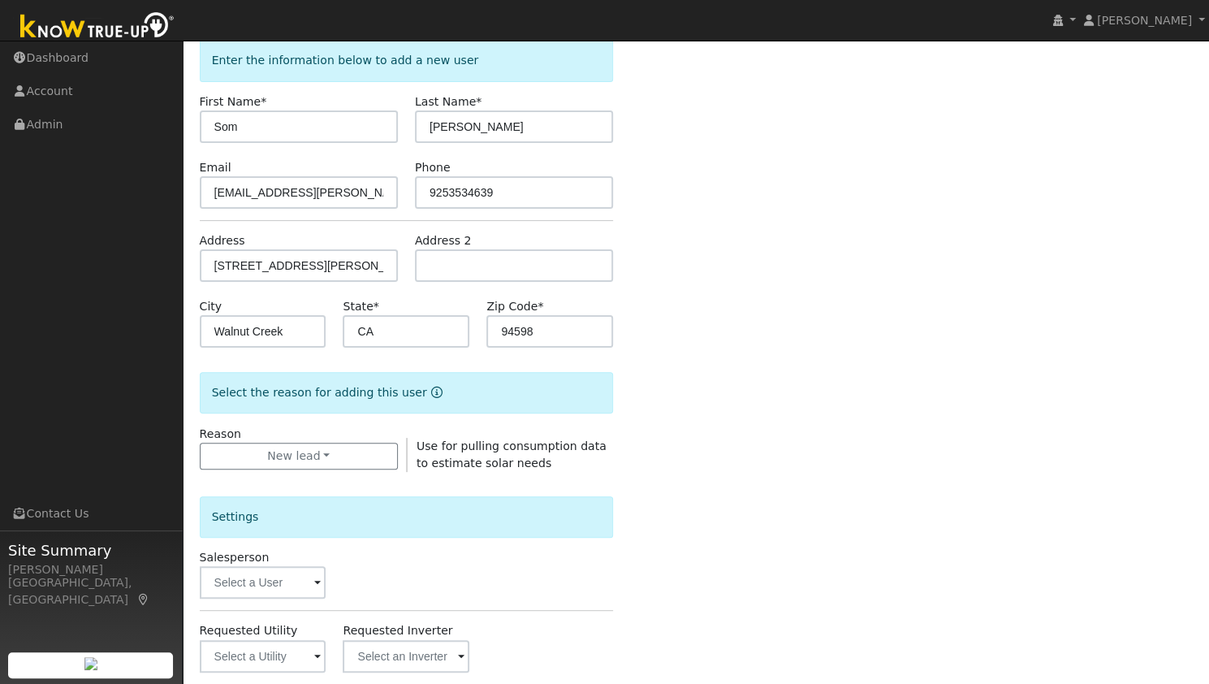
scroll to position [244, 0]
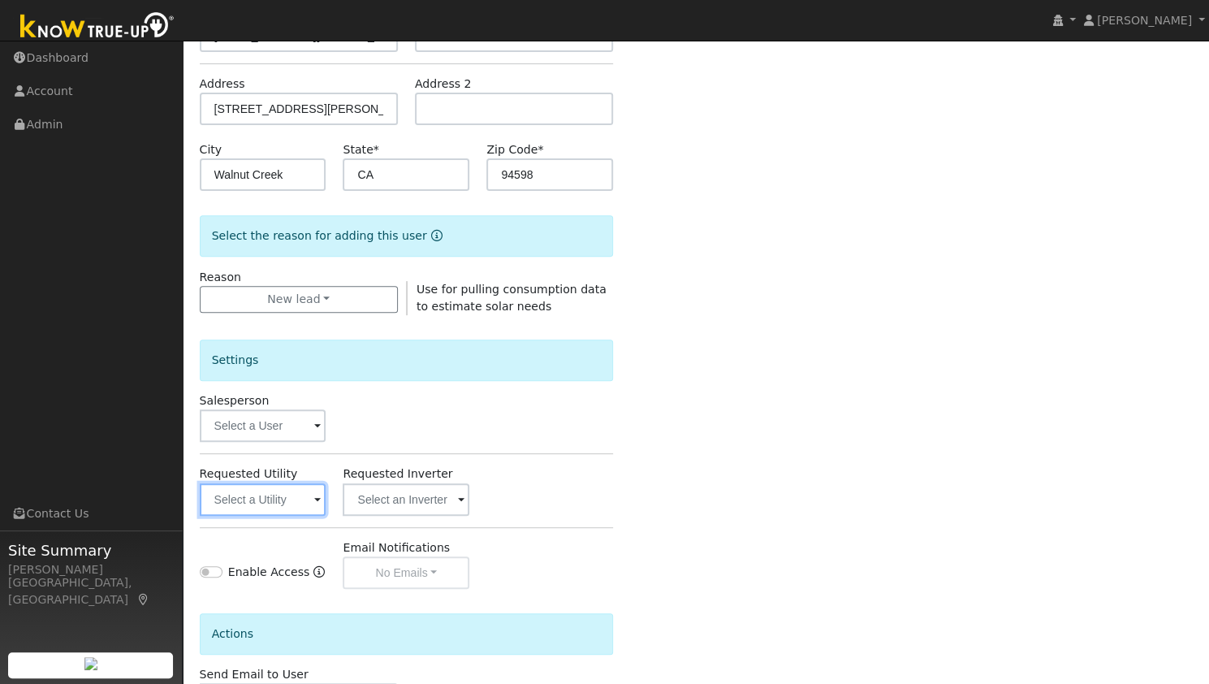
click at [287, 485] on input "text" at bounding box center [263, 499] width 127 height 32
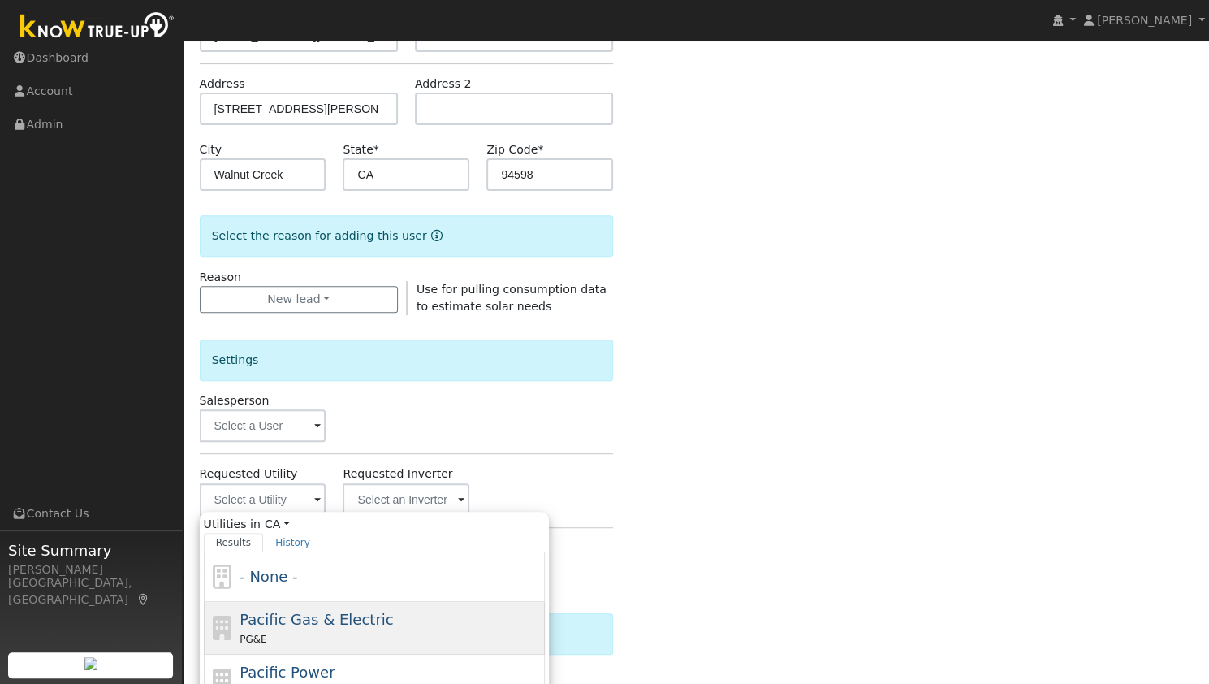
click at [299, 620] on span "Pacific Gas & Electric" at bounding box center [316, 619] width 153 height 17
type input "Pacific Gas & Electric"
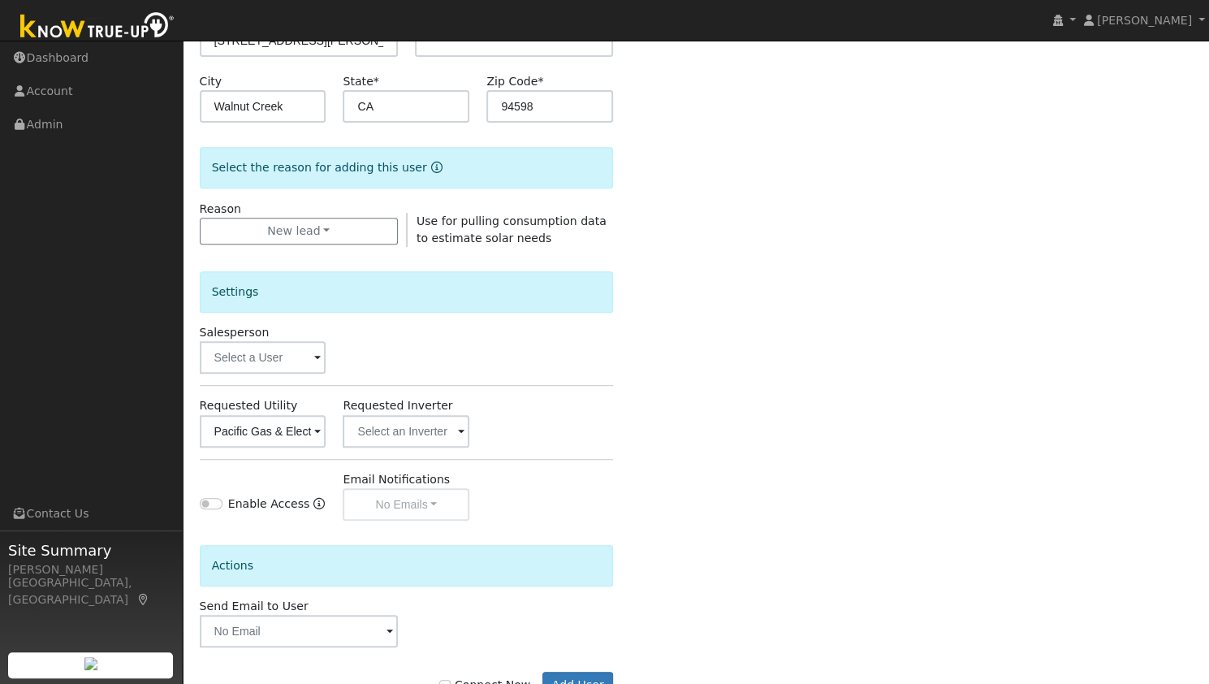
scroll to position [365, 0]
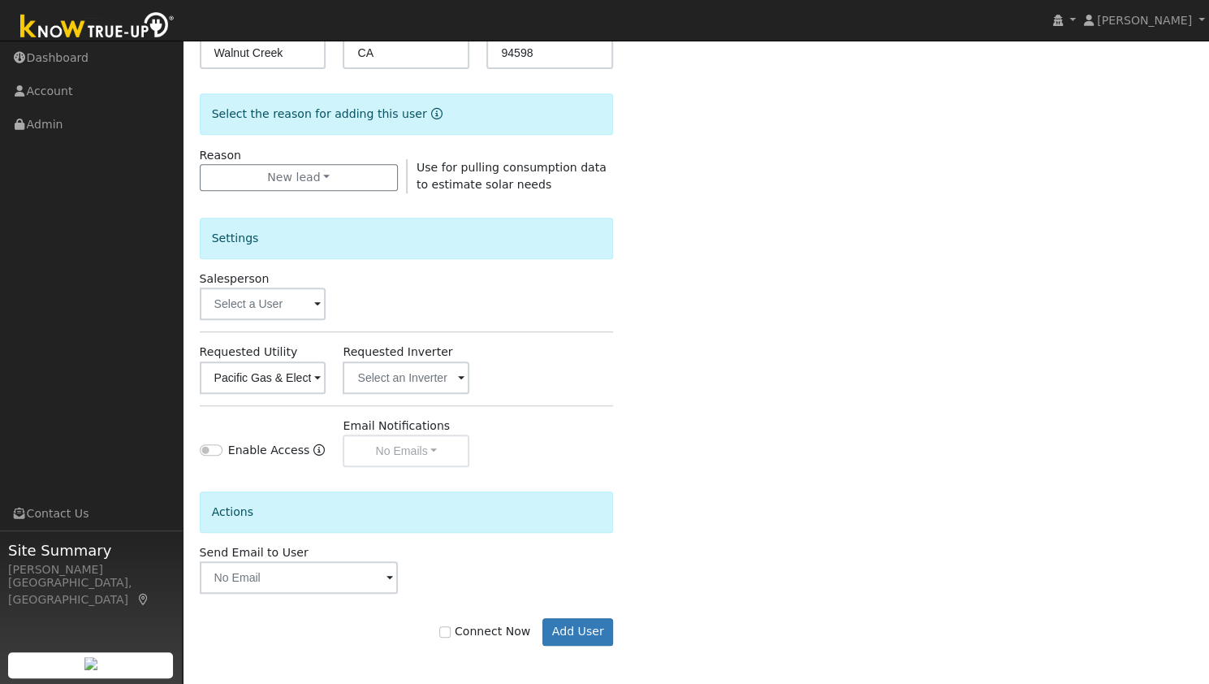
click at [512, 623] on label "Connect Now" at bounding box center [484, 631] width 91 height 17
click at [451, 626] on input "Connect Now" at bounding box center [444, 631] width 11 height 11
checkbox input "true"
click at [592, 636] on button "Add User" at bounding box center [577, 632] width 71 height 28
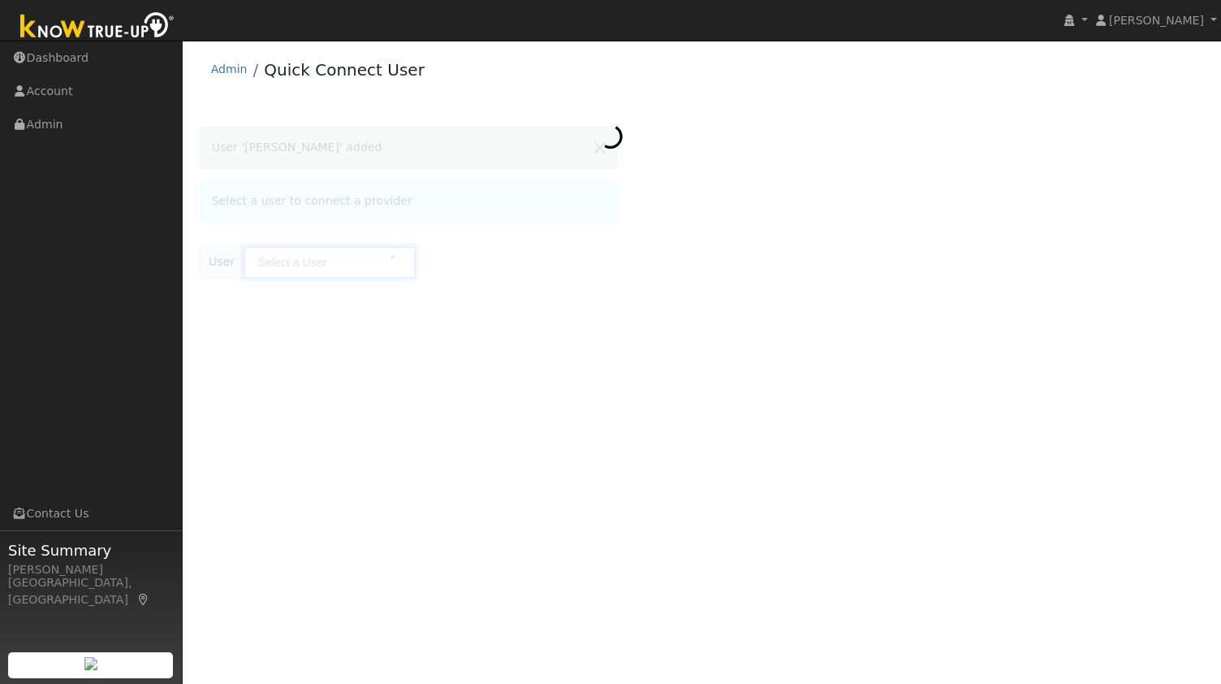
type input "[PERSON_NAME]"
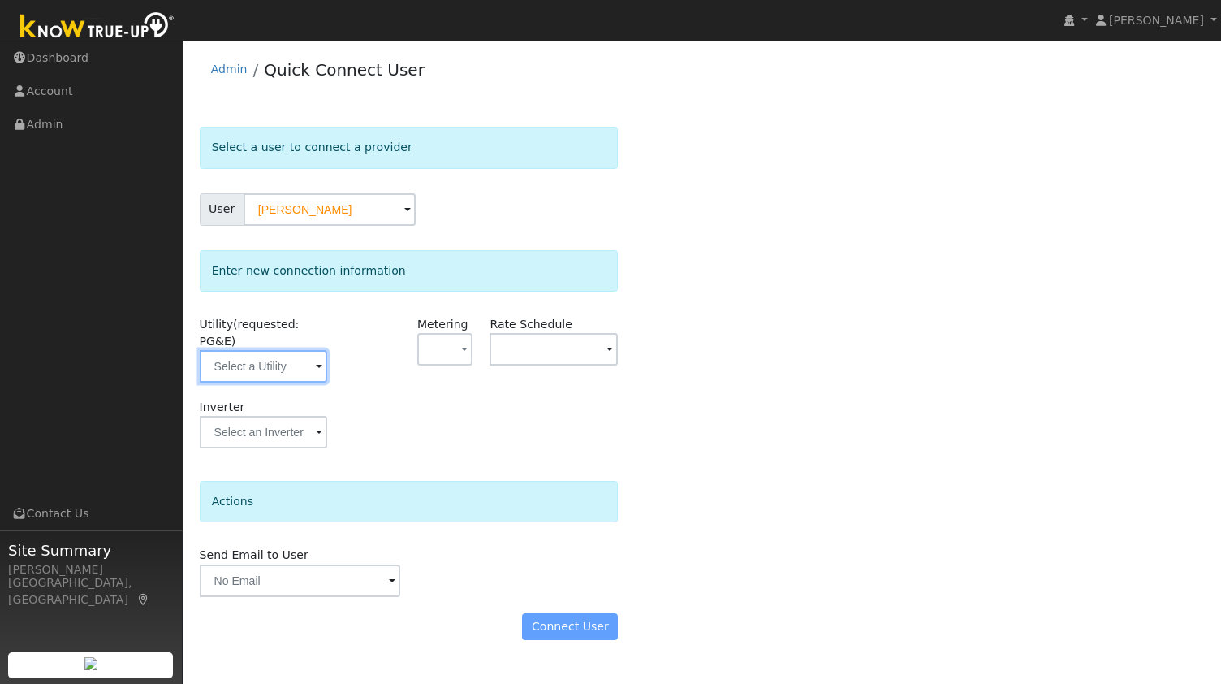
click at [282, 353] on input "text" at bounding box center [264, 366] width 128 height 32
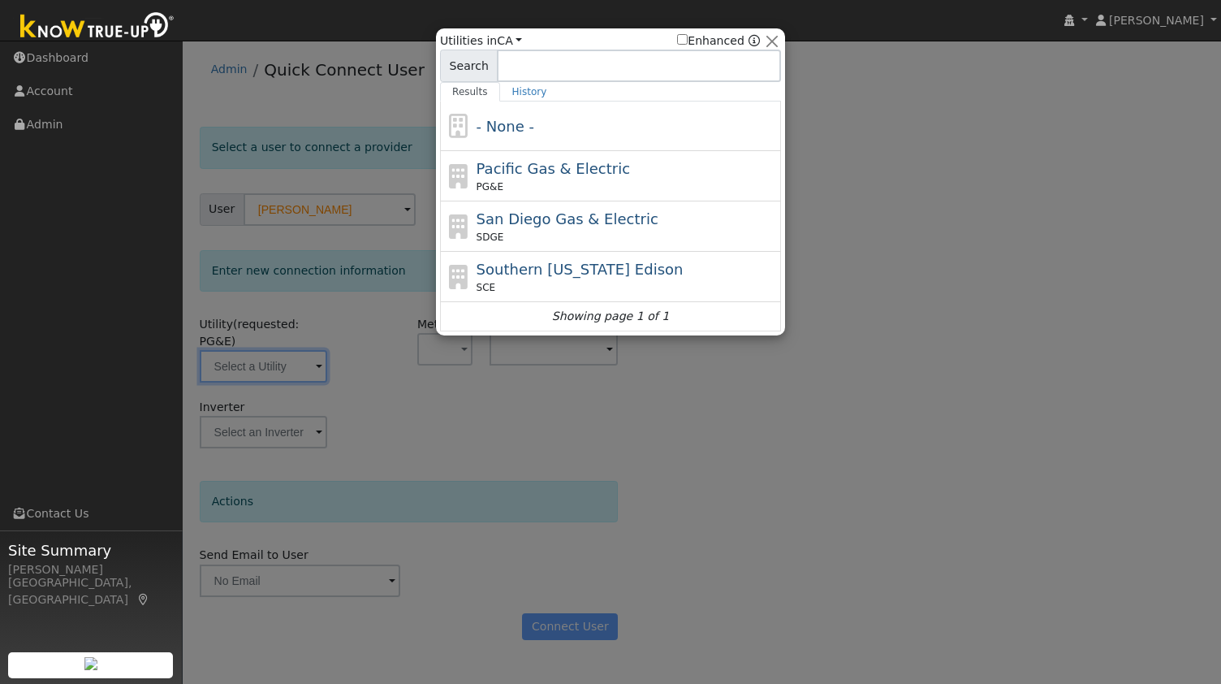
click at [557, 176] on span "Pacific Gas & Electric" at bounding box center [553, 168] width 153 height 17
type input "PG&E"
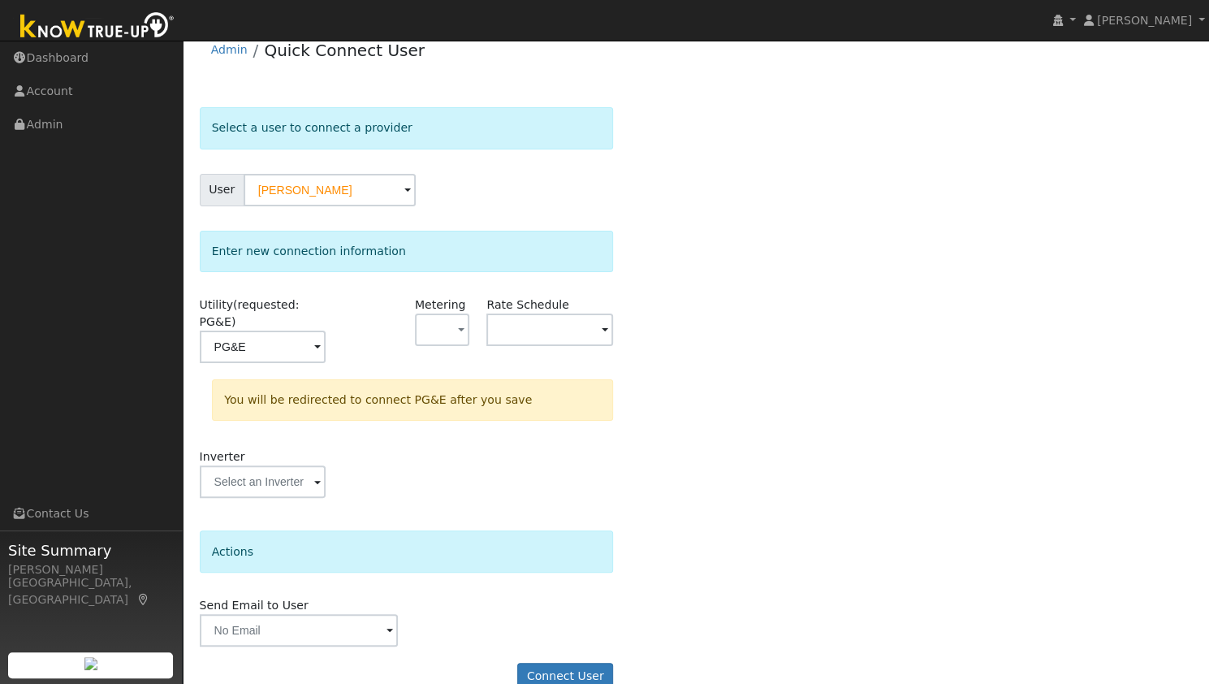
scroll to position [30, 0]
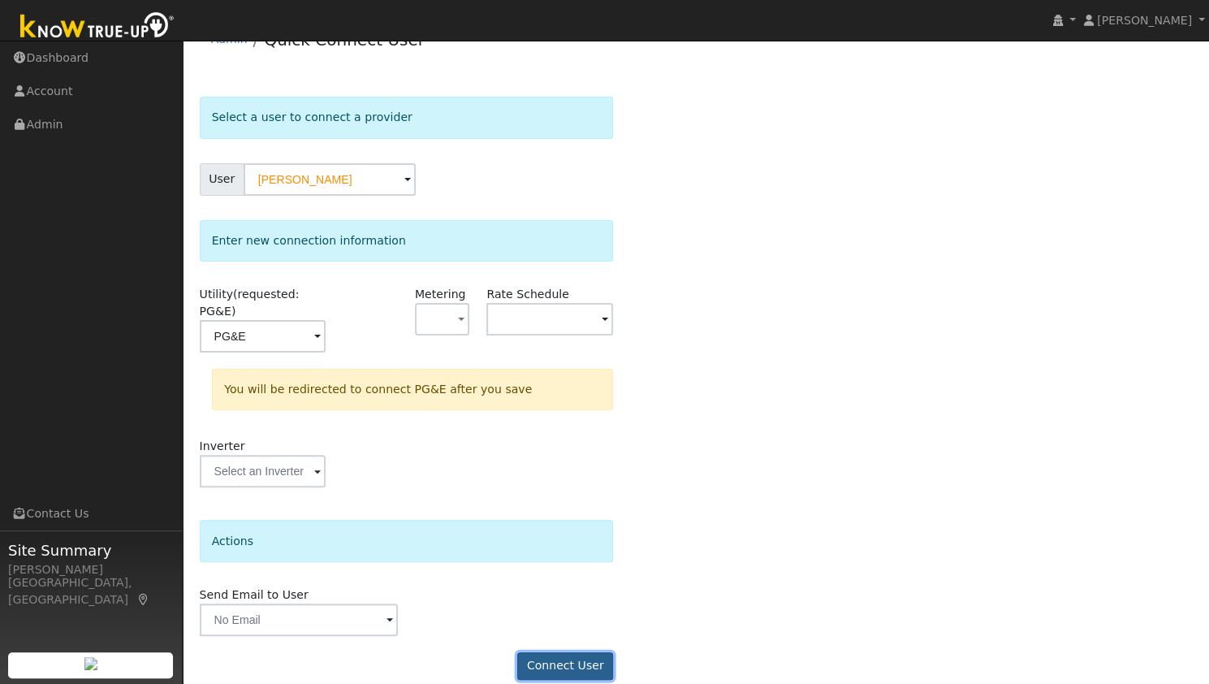
click at [565, 655] on button "Connect User" at bounding box center [565, 666] width 96 height 28
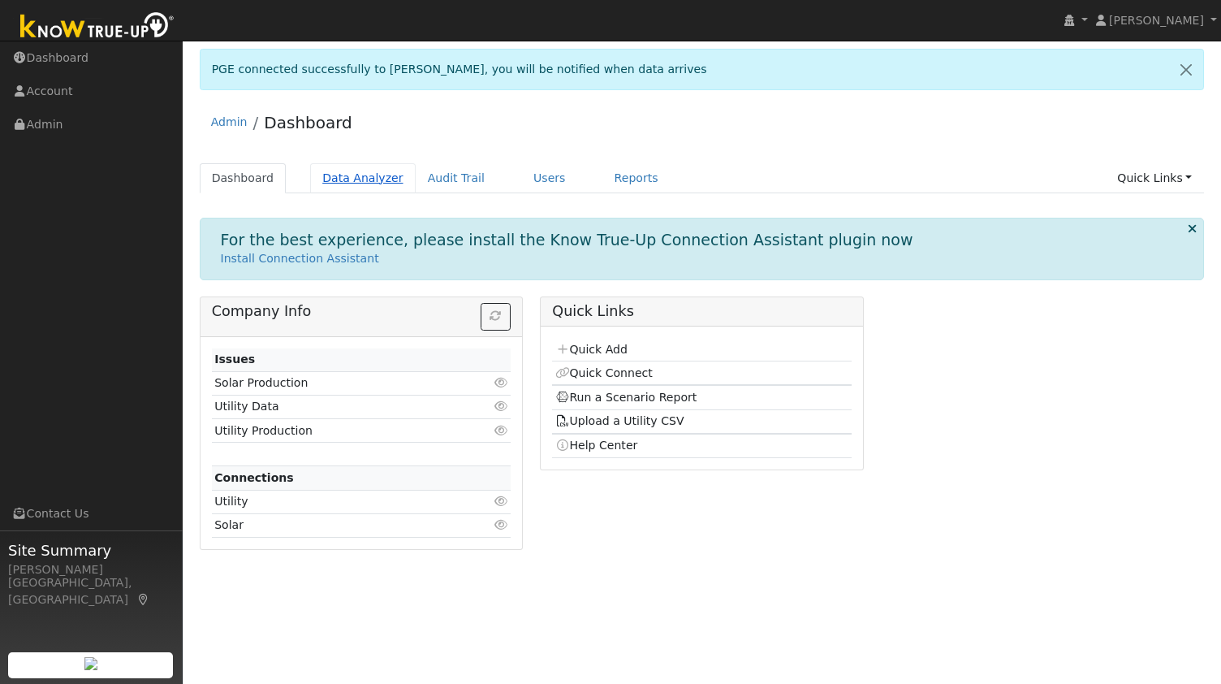
click at [360, 178] on link "Data Analyzer" at bounding box center [363, 178] width 106 height 30
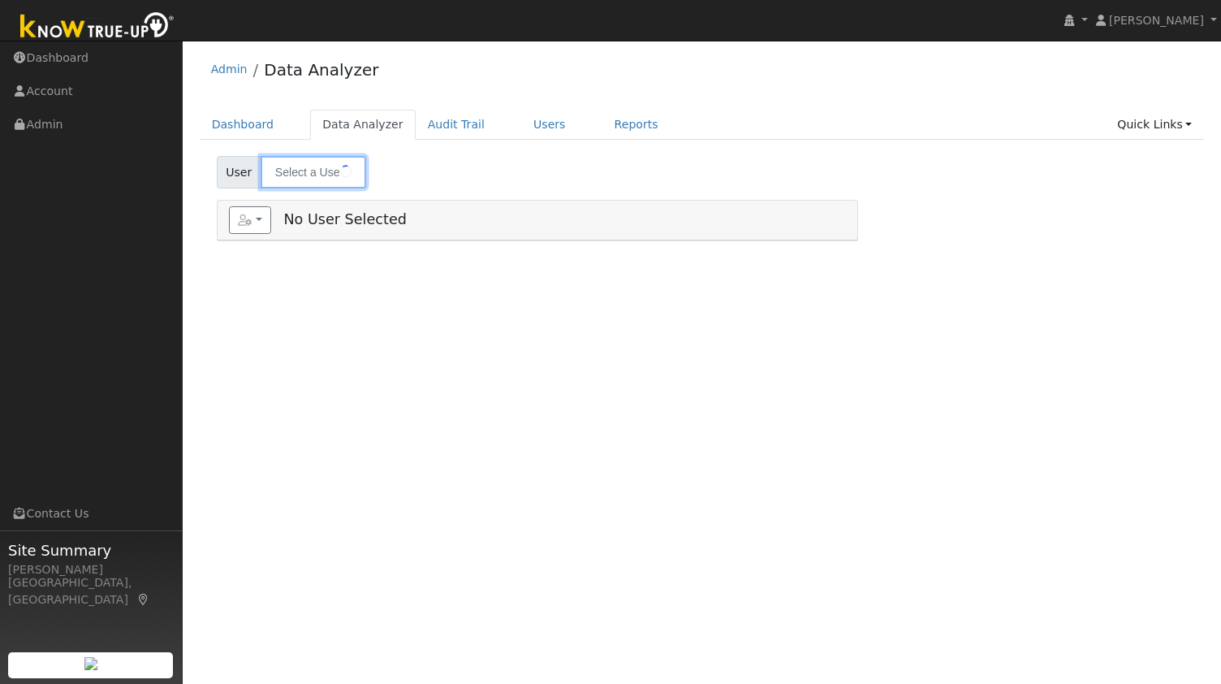
click at [307, 178] on input "text" at bounding box center [314, 172] width 106 height 32
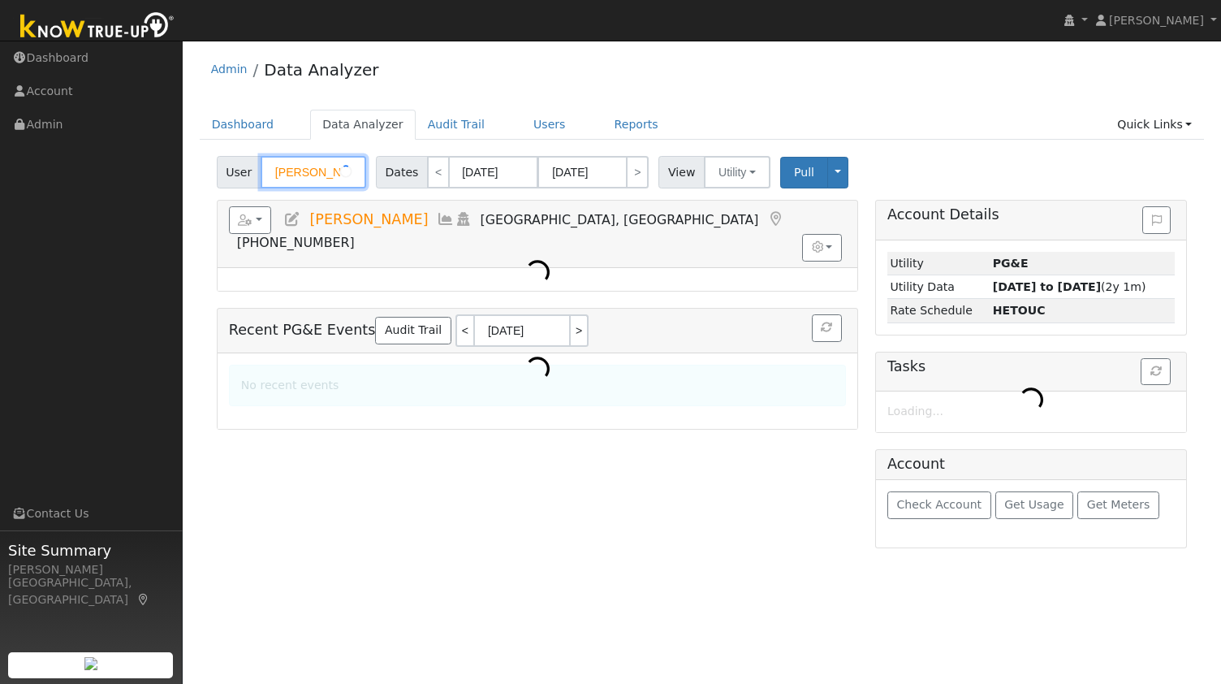
click at [307, 178] on input "Theresa Freitas" at bounding box center [314, 172] width 106 height 32
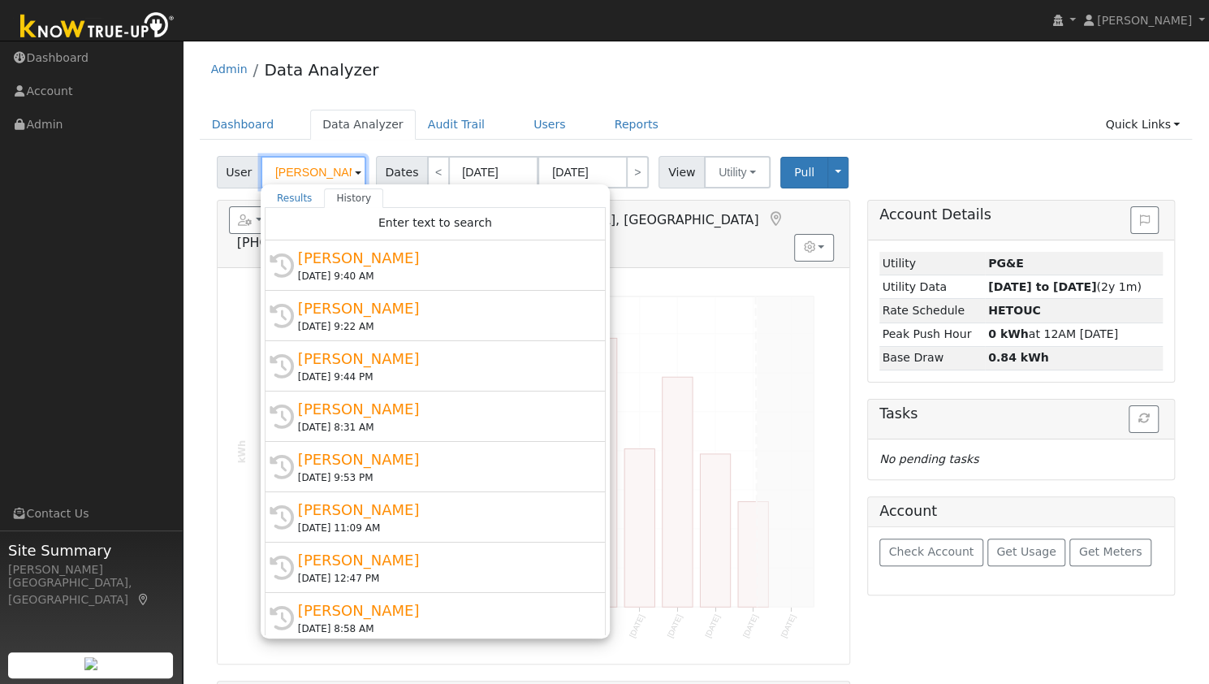
click at [307, 178] on input "Theresa Freitas" at bounding box center [314, 172] width 106 height 32
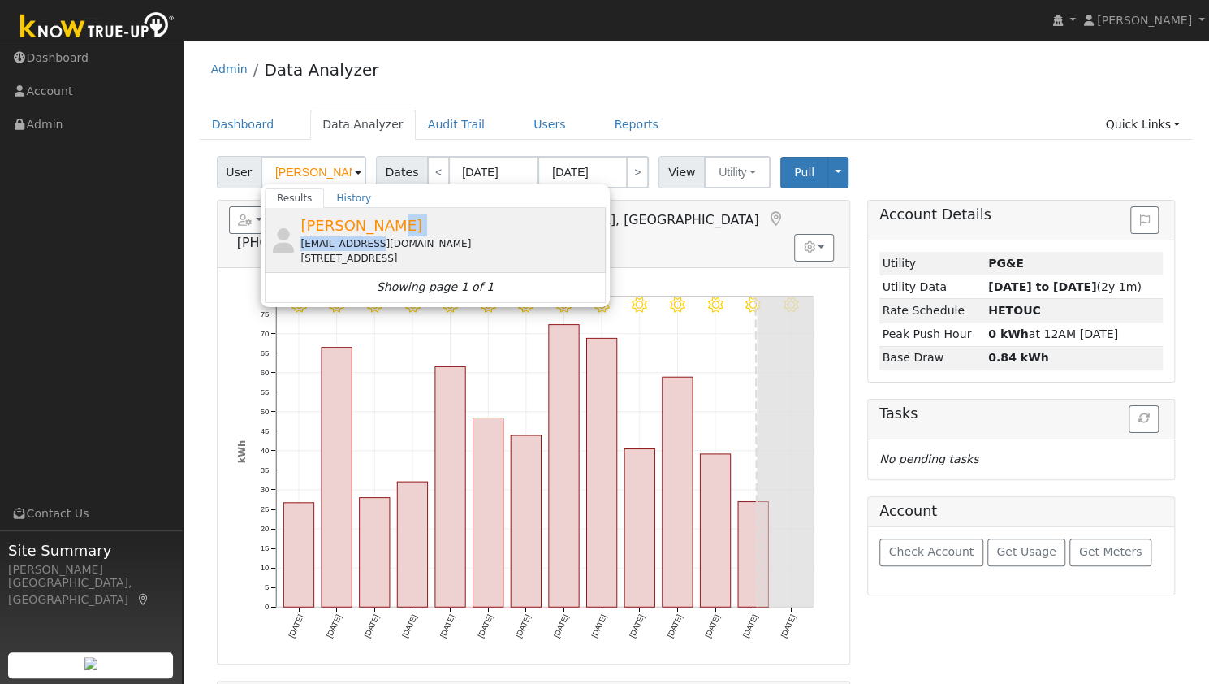
click at [370, 231] on div "Jared Bedecarre jared.bed88@gmail.com 573 Mount Olivet Place, Clayton, CA 94517" at bounding box center [450, 239] width 301 height 51
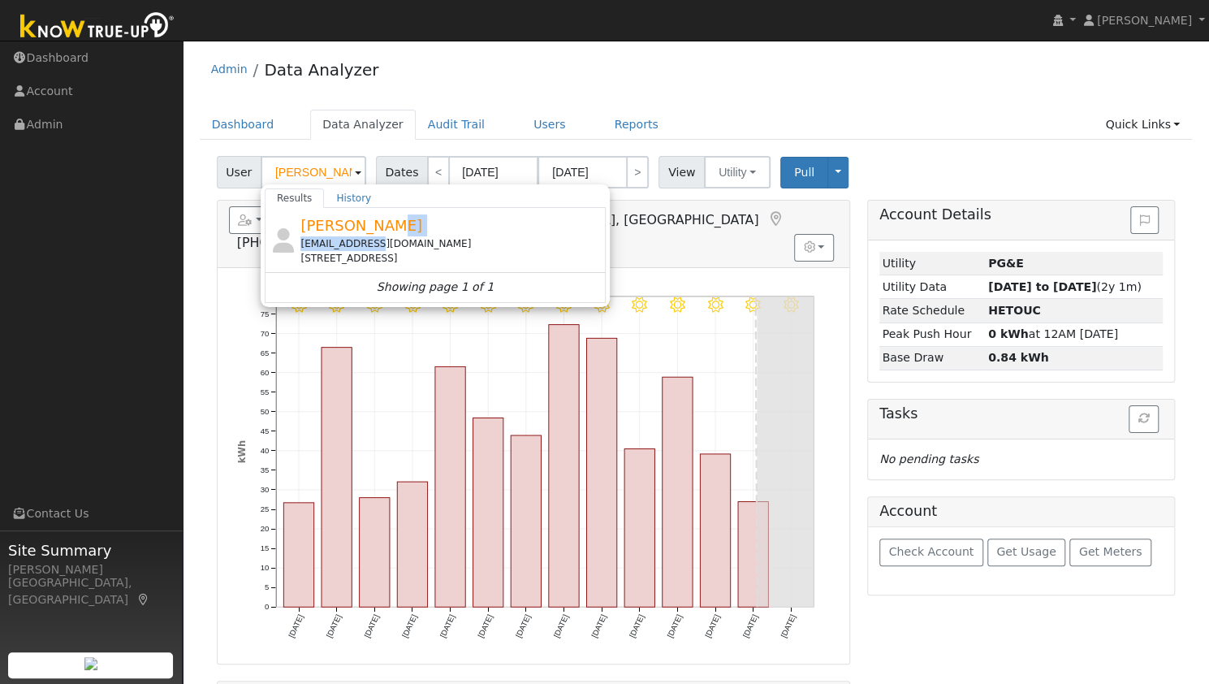
type input "[PERSON_NAME]"
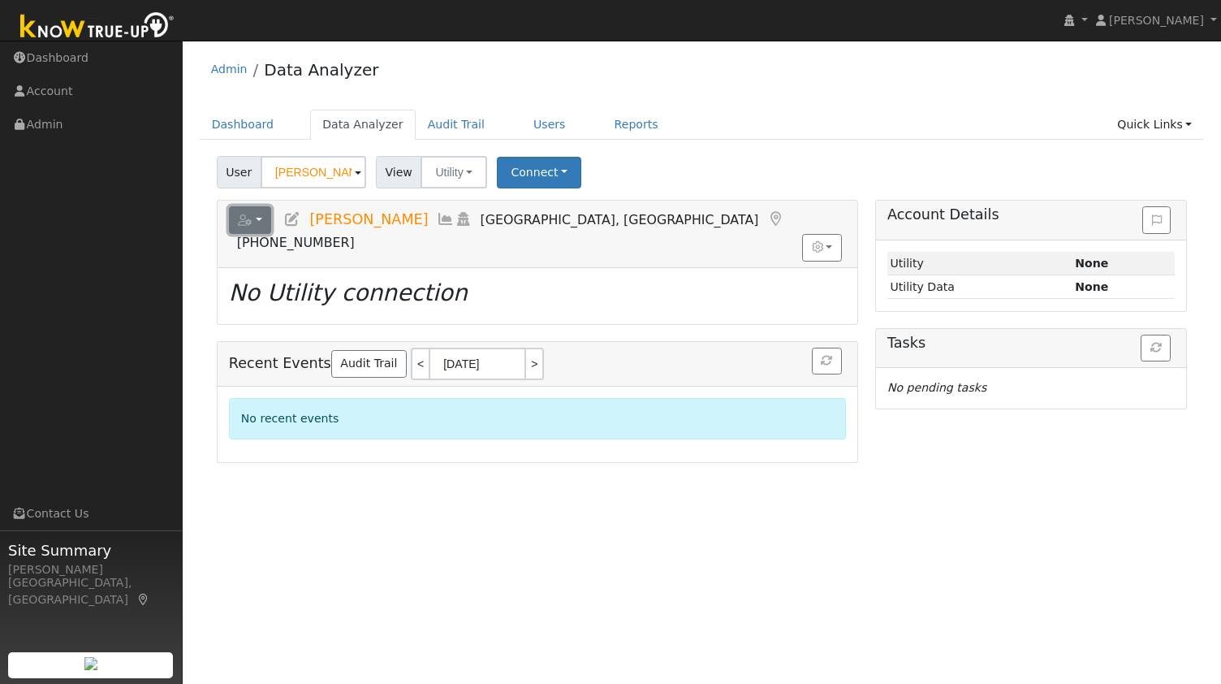
click at [257, 218] on button "button" at bounding box center [250, 220] width 43 height 28
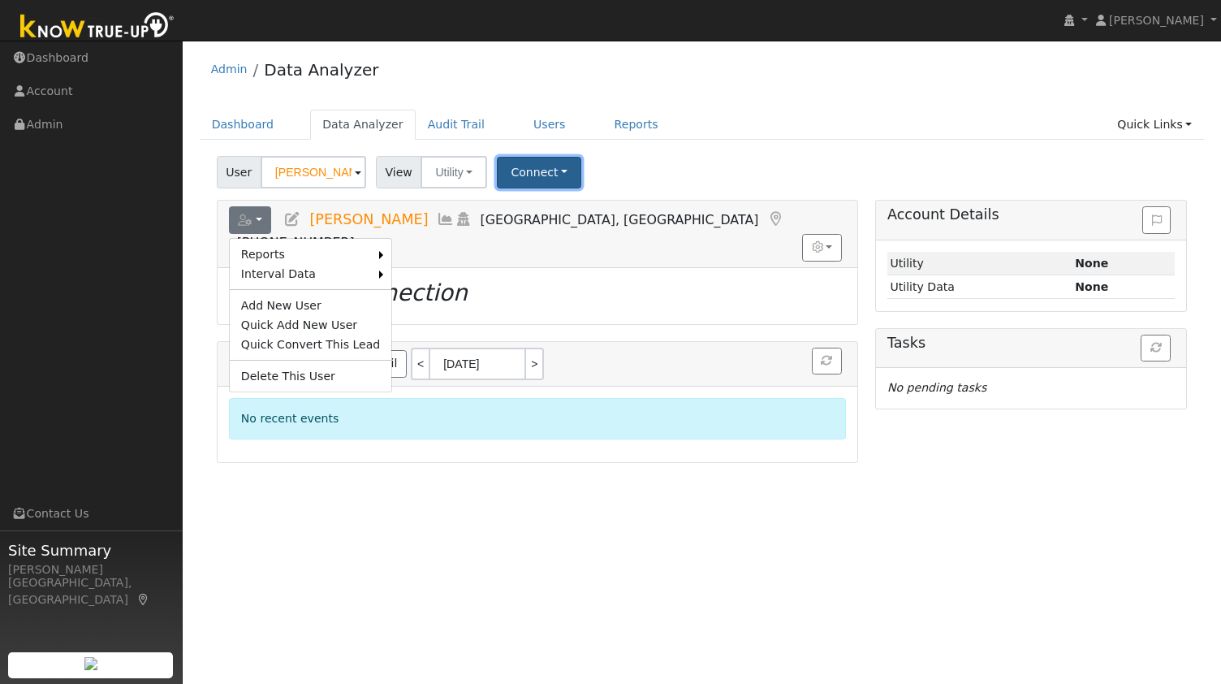
click at [516, 170] on button "Connect" at bounding box center [539, 173] width 84 height 32
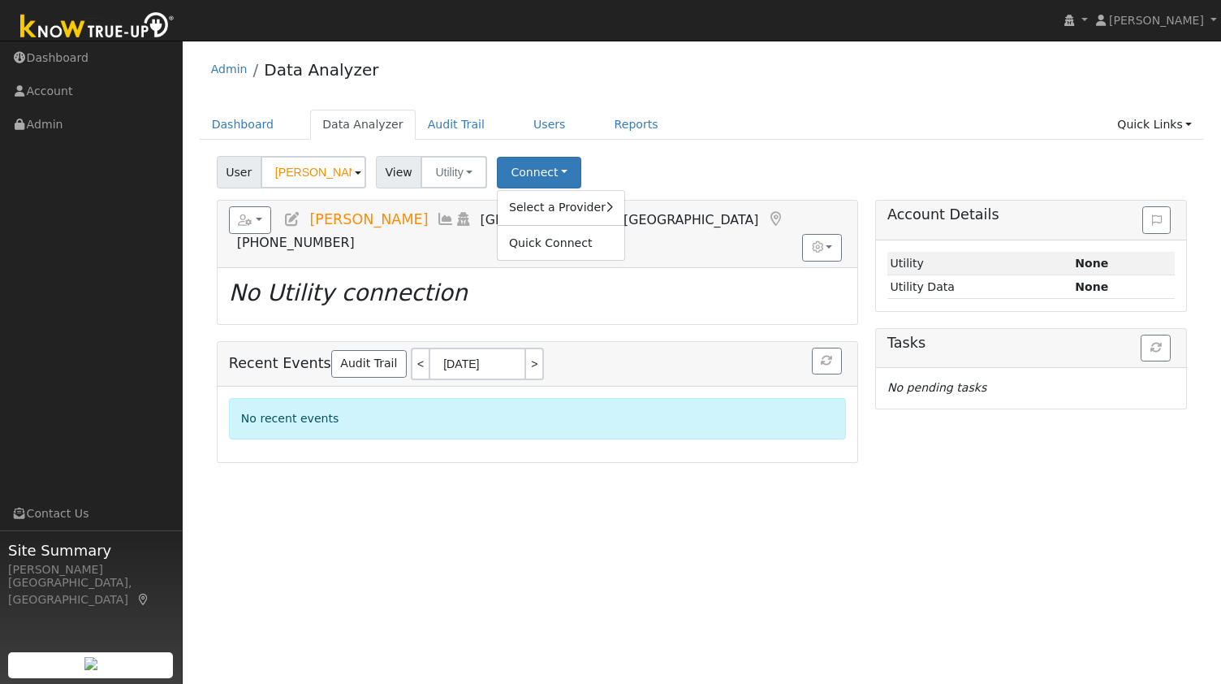
click at [669, 145] on div "Dashboard Data Analyzer Audit Trail Users Reports Quick Links Quick Add Quick C…" at bounding box center [702, 133] width 1005 height 46
click at [534, 166] on button "Connect" at bounding box center [539, 173] width 84 height 32
click at [545, 244] on link "Quick Connect" at bounding box center [561, 242] width 127 height 23
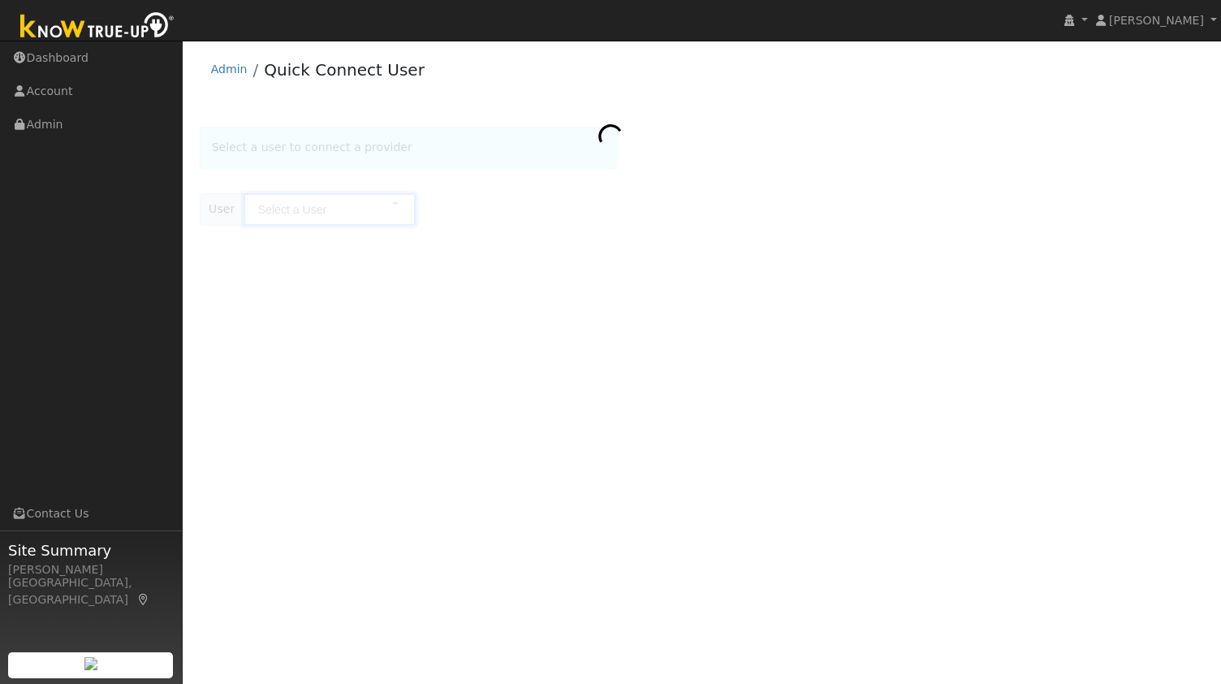
type input "[PERSON_NAME]"
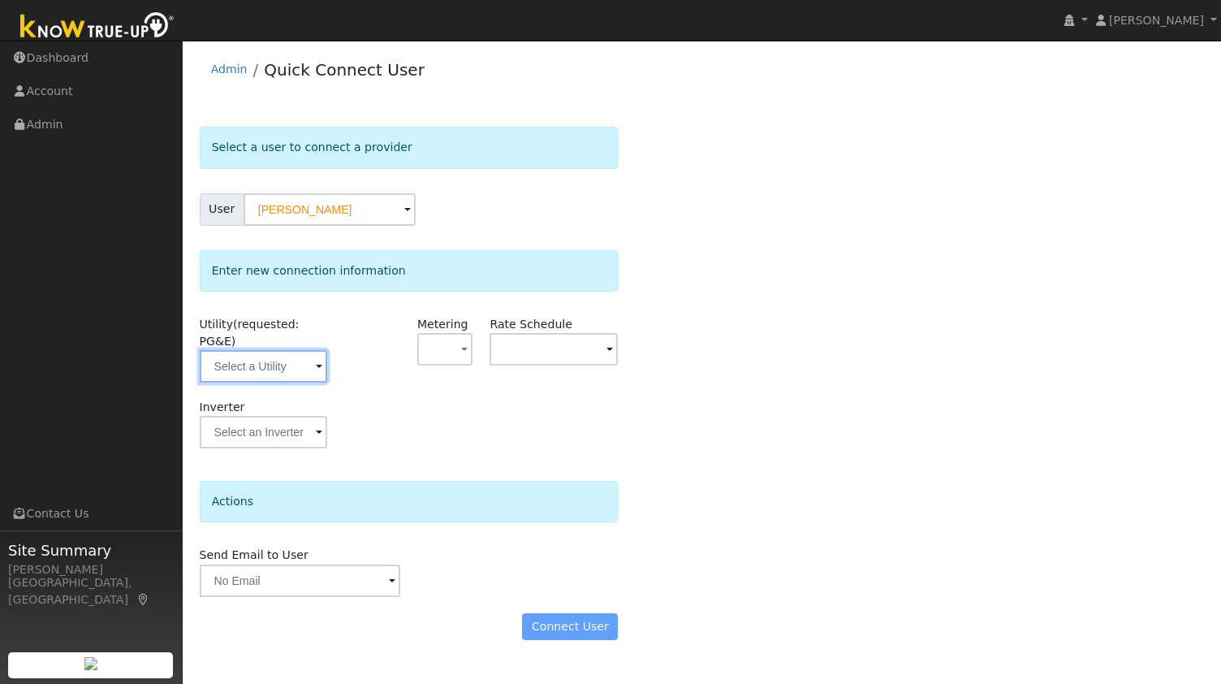
click at [279, 357] on input "text" at bounding box center [264, 366] width 128 height 32
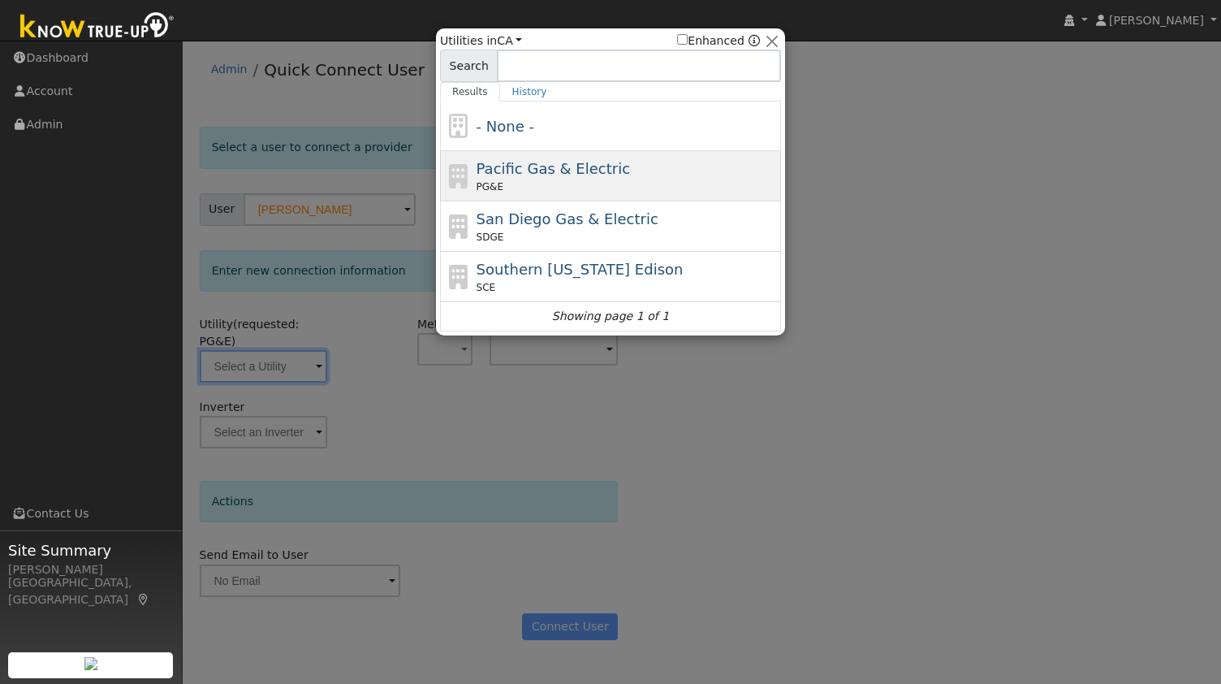
click at [562, 166] on span "Pacific Gas & Electric" at bounding box center [553, 168] width 153 height 17
type input "PG&E"
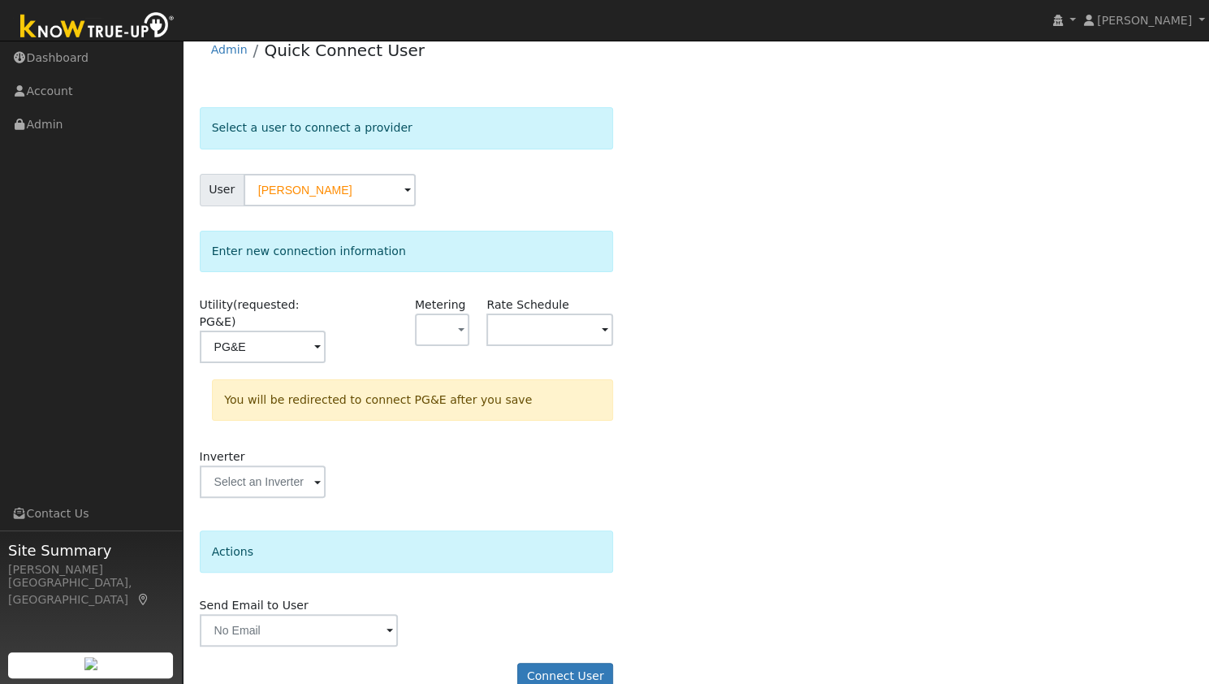
scroll to position [30, 0]
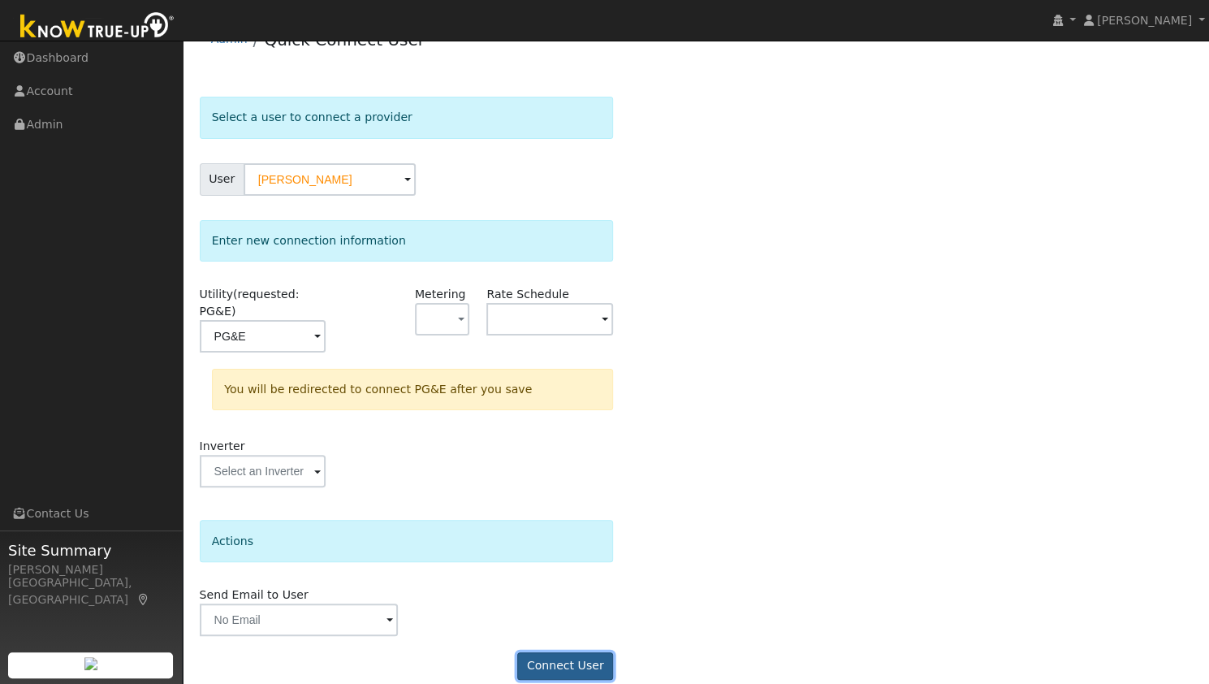
click at [557, 652] on button "Connect User" at bounding box center [565, 666] width 96 height 28
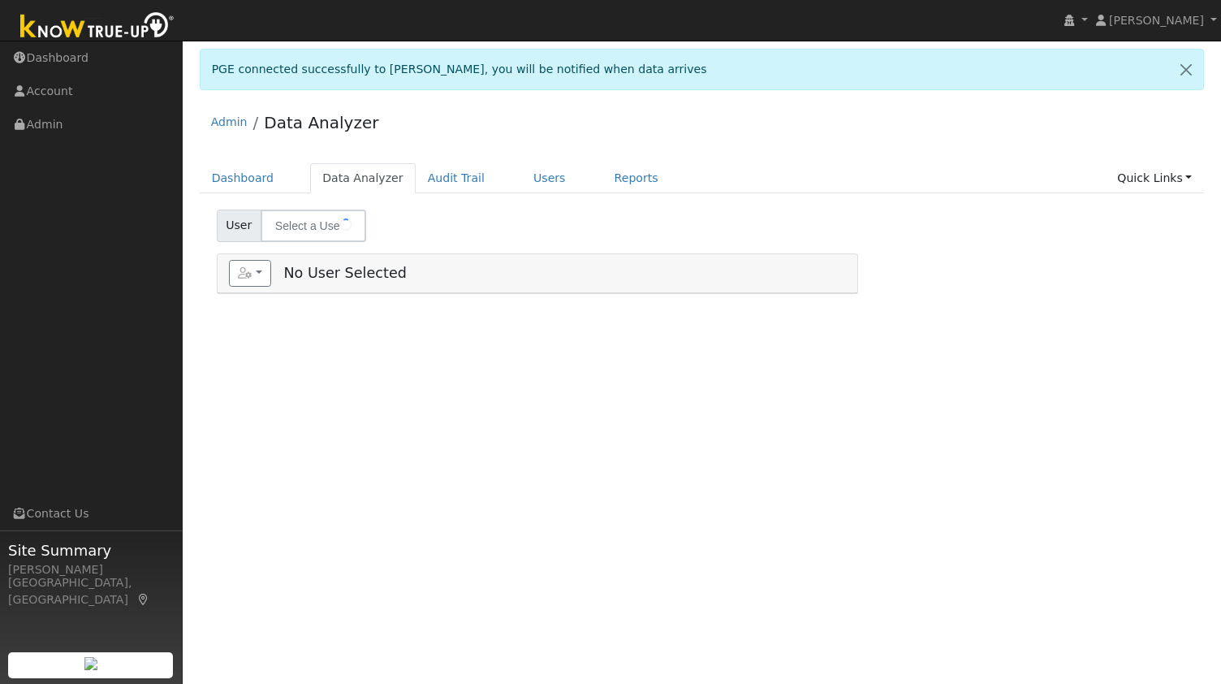
type input "[PERSON_NAME]"
